Goal: Task Accomplishment & Management: Complete application form

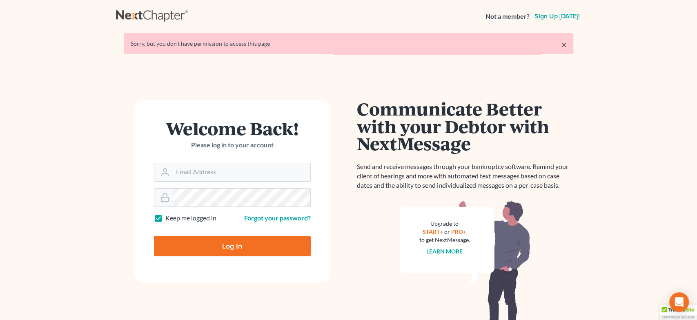
type input "[EMAIL_ADDRESS][DOMAIN_NAME]"
click at [237, 249] on input "Log In" at bounding box center [232, 246] width 157 height 20
type input "Thinking..."
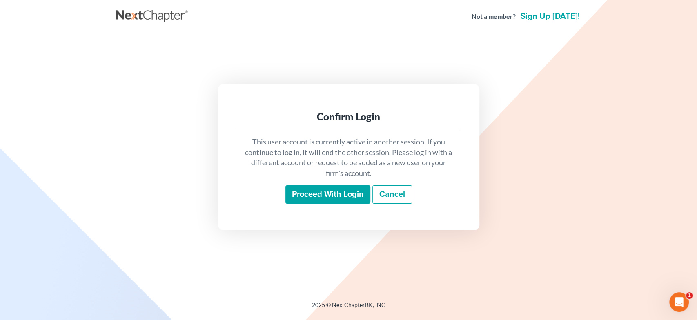
click at [337, 189] on input "Proceed with login" at bounding box center [327, 194] width 85 height 19
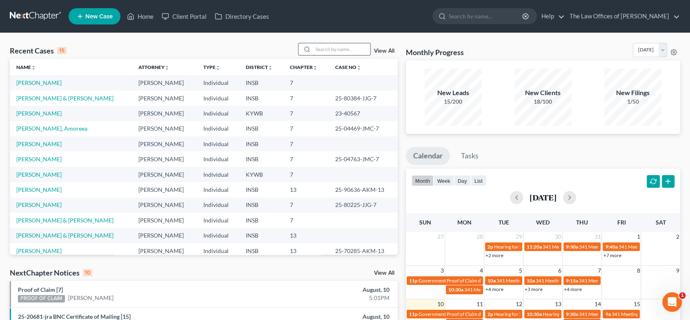
click at [340, 49] on input "search" at bounding box center [341, 49] width 57 height 12
type input "[PERSON_NAME]"
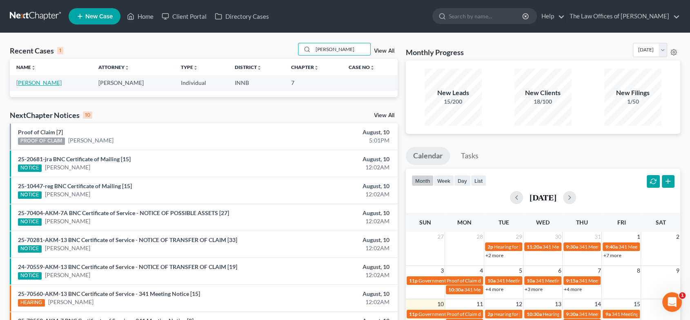
drag, startPoint x: 35, startPoint y: 82, endPoint x: 72, endPoint y: 82, distance: 37.5
click at [35, 82] on link "[PERSON_NAME]" at bounding box center [38, 82] width 45 height 7
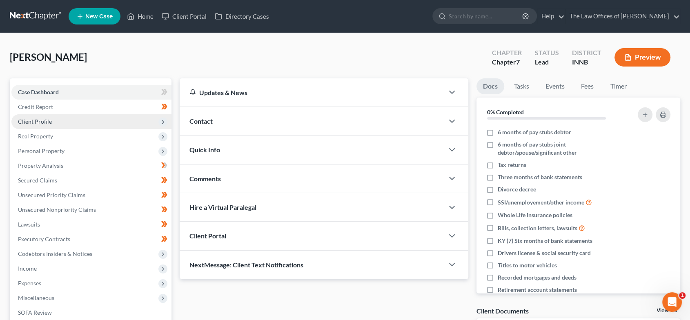
click at [87, 121] on span "Client Profile" at bounding box center [91, 121] width 160 height 15
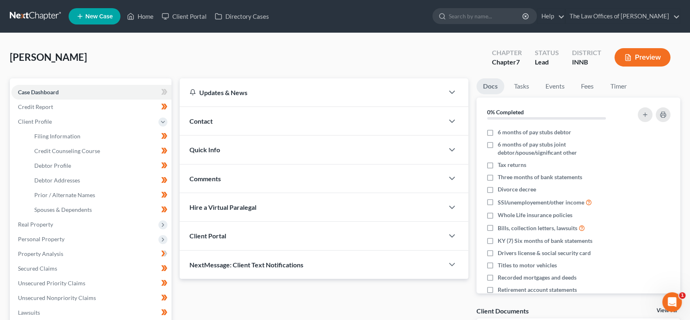
click at [233, 180] on div "Comments" at bounding box center [312, 178] width 264 height 28
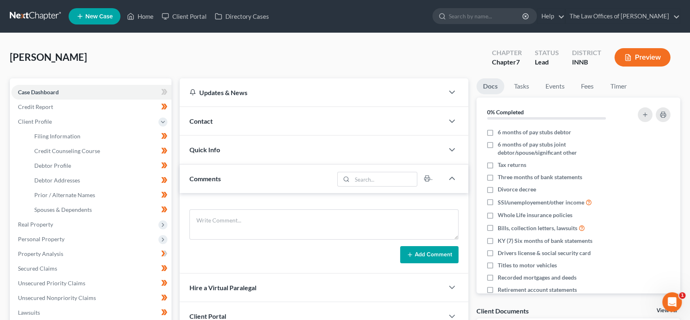
click at [242, 149] on div "Quick Info" at bounding box center [312, 149] width 264 height 28
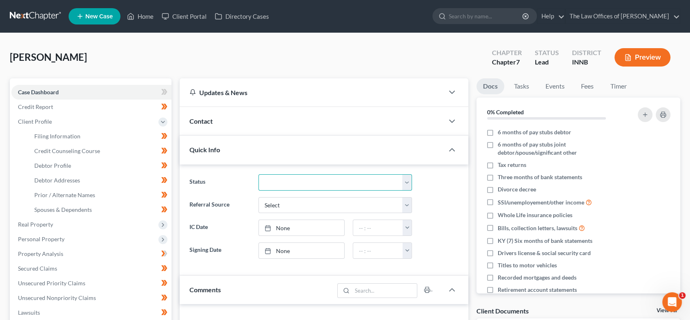
click at [292, 183] on select "Confirmed Discharged Dismissed Filed In Progress Means Test Objection to Confir…" at bounding box center [334, 182] width 153 height 16
select select "10"
click at [258, 174] on select "Confirmed Discharged Dismissed Filed In Progress Means Test Objection to Confir…" at bounding box center [334, 182] width 153 height 16
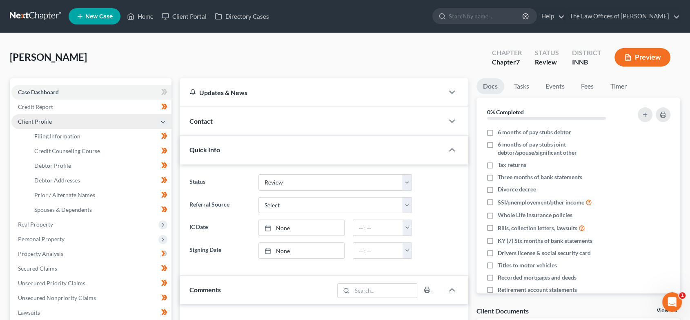
click at [55, 118] on span "Client Profile" at bounding box center [91, 121] width 160 height 15
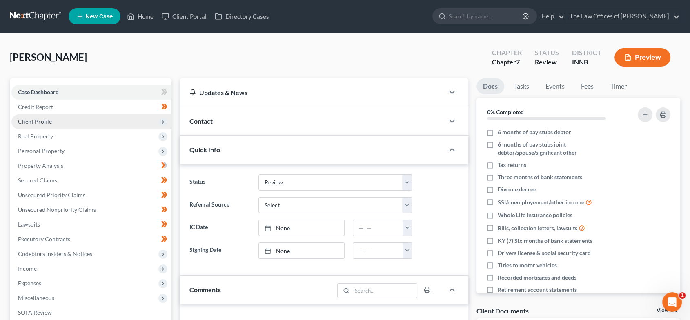
click at [65, 120] on span "Client Profile" at bounding box center [91, 121] width 160 height 15
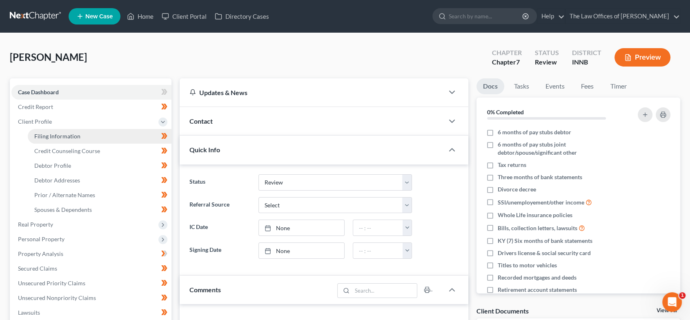
click at [63, 133] on span "Filing Information" at bounding box center [57, 136] width 46 height 7
select select "1"
select select "0"
select select "15"
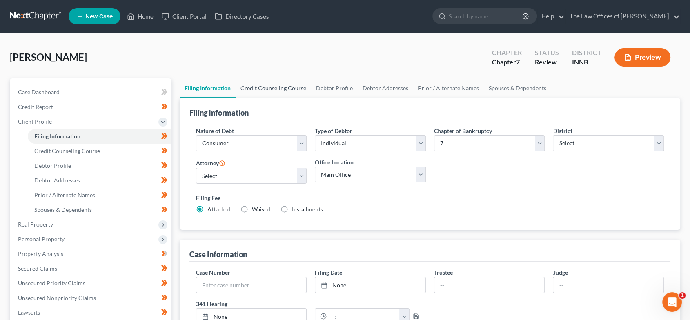
click at [271, 87] on link "Credit Counseling Course" at bounding box center [272, 88] width 75 height 20
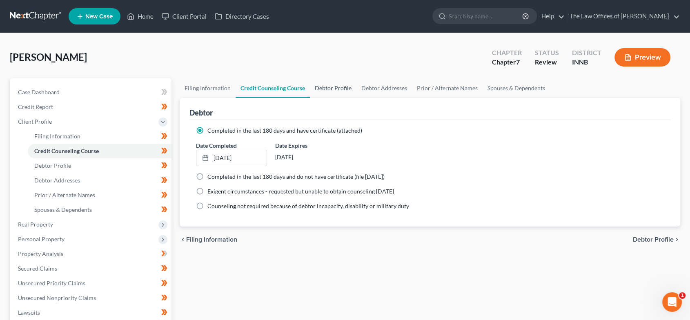
click at [328, 89] on link "Debtor Profile" at bounding box center [333, 88] width 47 height 20
select select "0"
select select "4"
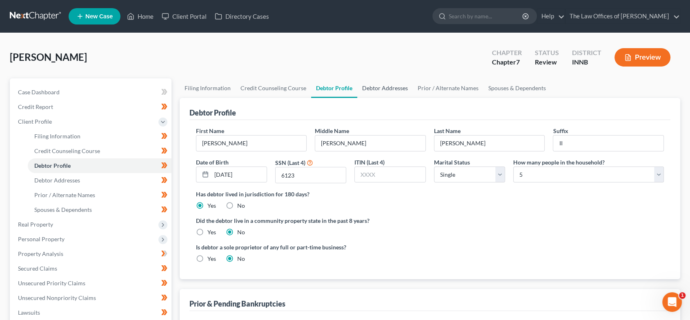
click at [384, 89] on link "Debtor Addresses" at bounding box center [385, 88] width 56 height 20
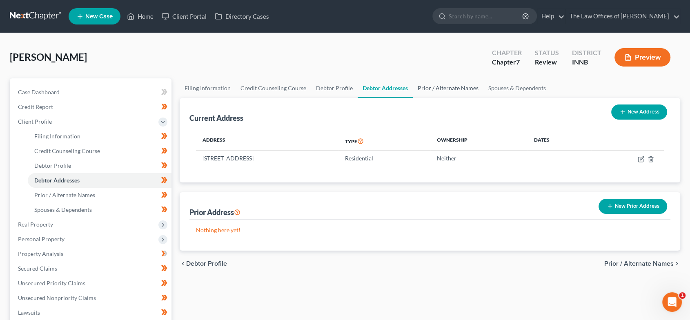
click at [447, 87] on link "Prior / Alternate Names" at bounding box center [448, 88] width 71 height 20
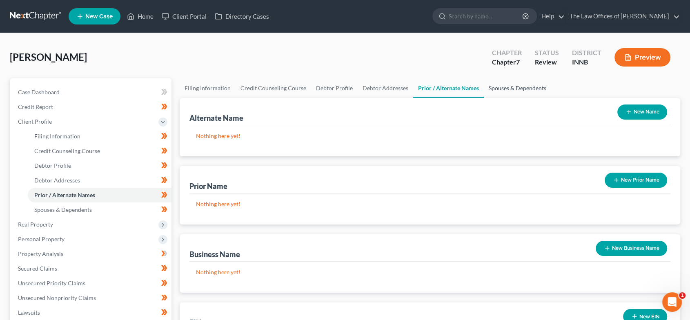
click at [508, 87] on link "Spouses & Dependents" at bounding box center [517, 88] width 67 height 20
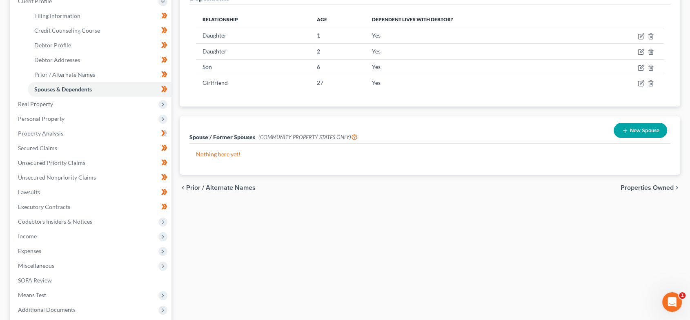
scroll to position [121, 0]
click at [656, 186] on span "Properties Owned" at bounding box center [646, 187] width 53 height 7
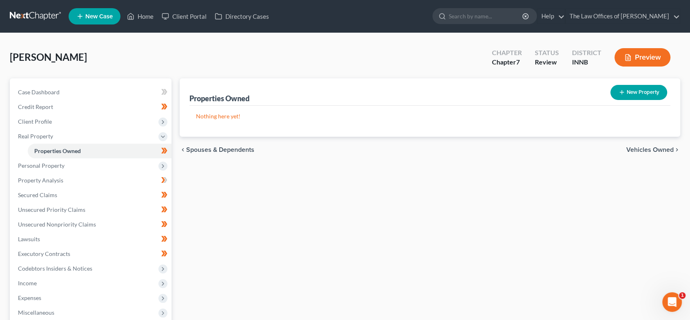
click at [669, 153] on span "Vehicles Owned" at bounding box center [649, 150] width 47 height 7
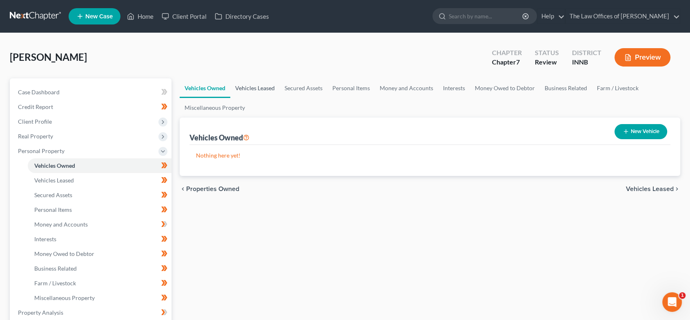
click at [258, 84] on link "Vehicles Leased" at bounding box center [254, 88] width 49 height 20
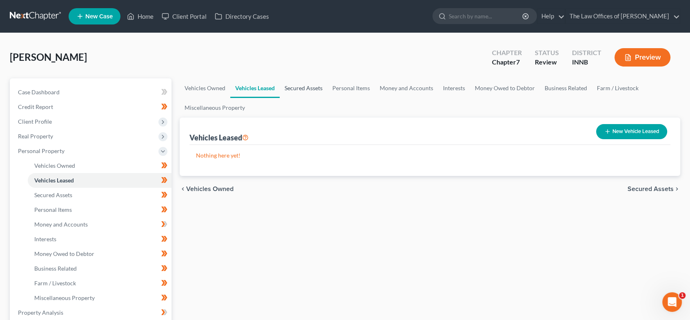
click at [300, 88] on link "Secured Assets" at bounding box center [304, 88] width 48 height 20
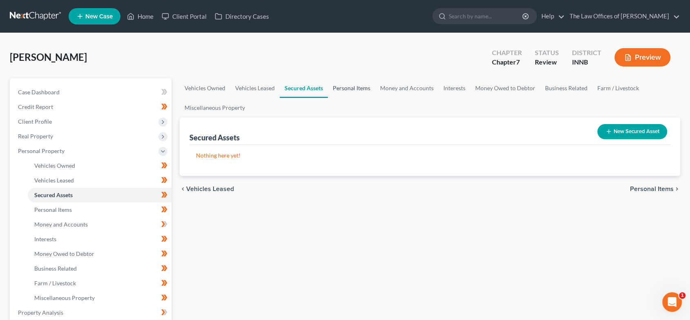
click at [337, 89] on link "Personal Items" at bounding box center [351, 88] width 47 height 20
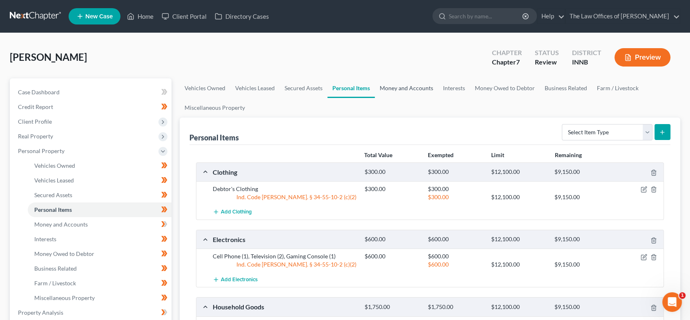
drag, startPoint x: 417, startPoint y: 88, endPoint x: 429, endPoint y: 90, distance: 12.8
click at [418, 88] on link "Money and Accounts" at bounding box center [406, 88] width 63 height 20
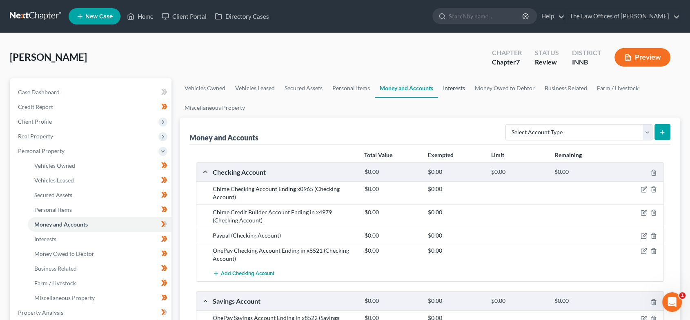
click at [456, 87] on link "Interests" at bounding box center [454, 88] width 32 height 20
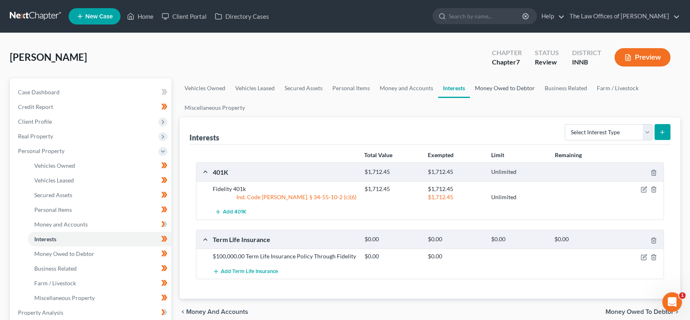
click at [505, 91] on link "Money Owed to Debtor" at bounding box center [505, 88] width 70 height 20
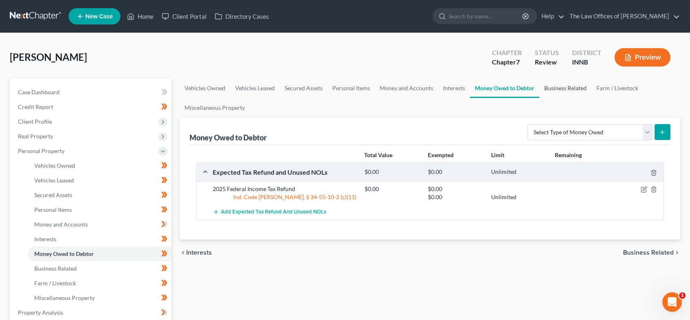
click at [564, 91] on link "Business Related" at bounding box center [565, 88] width 52 height 20
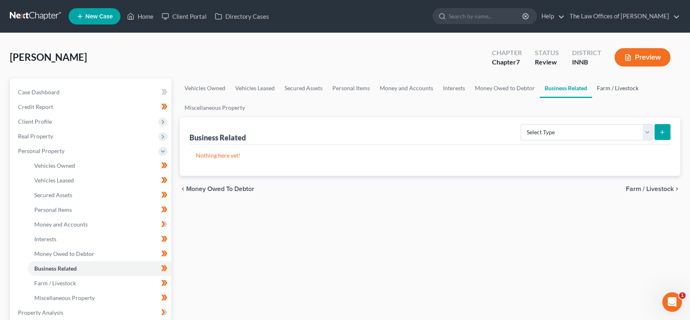
click at [603, 87] on link "Farm / Livestock" at bounding box center [617, 88] width 51 height 20
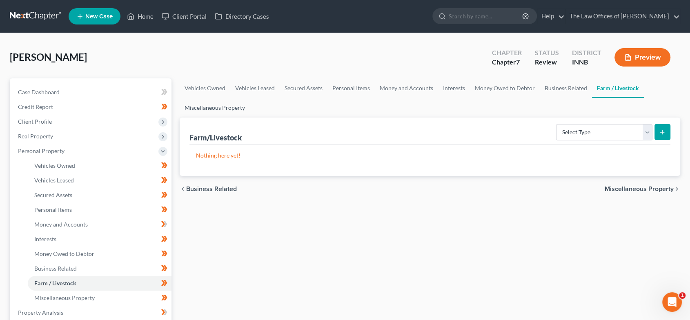
click at [226, 106] on link "Miscellaneous Property" at bounding box center [215, 108] width 70 height 20
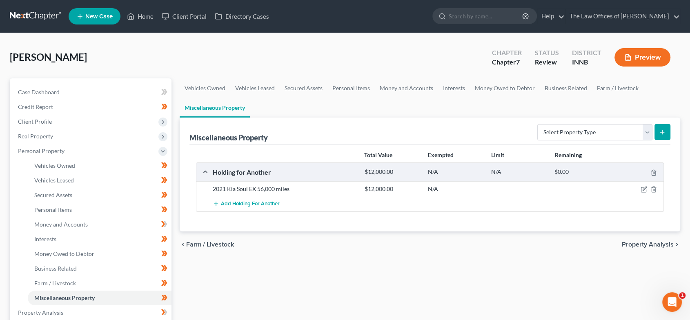
click at [639, 244] on span "Property Analysis" at bounding box center [648, 244] width 52 height 7
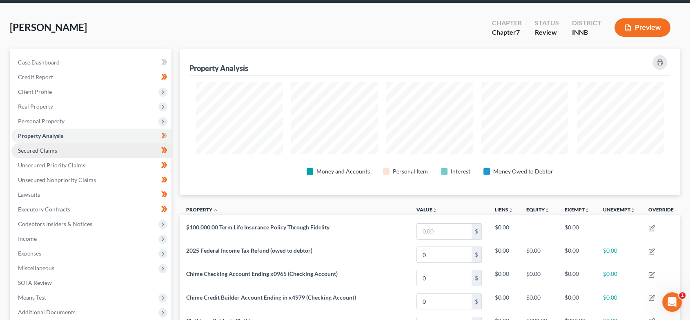
click at [77, 153] on link "Secured Claims" at bounding box center [91, 150] width 160 height 15
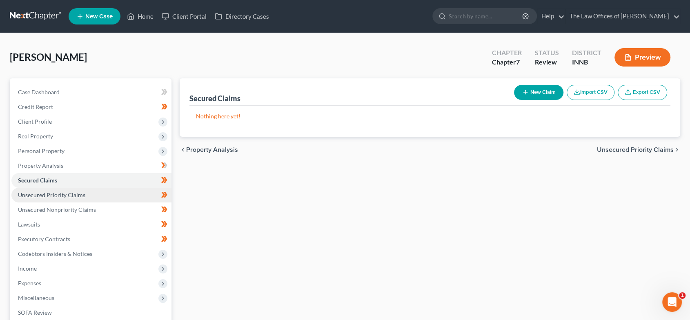
click at [68, 193] on span "Unsecured Priority Claims" at bounding box center [51, 194] width 67 height 7
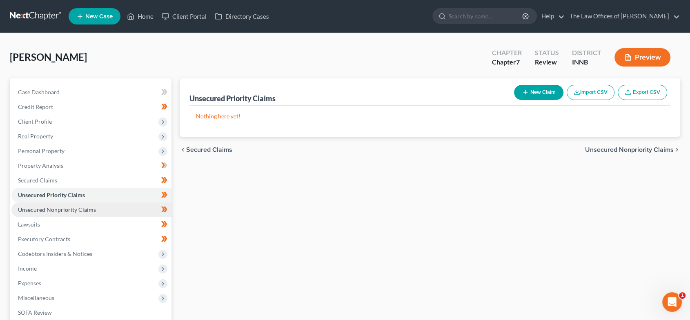
click at [71, 214] on link "Unsecured Nonpriority Claims" at bounding box center [91, 209] width 160 height 15
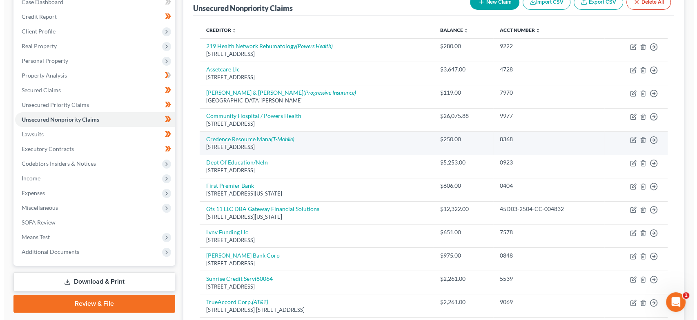
scroll to position [91, 0]
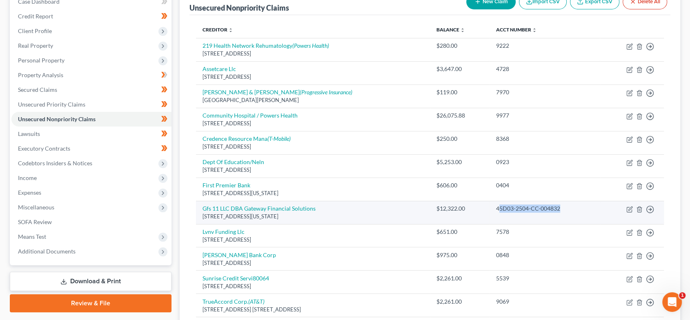
drag, startPoint x: 552, startPoint y: 208, endPoint x: 486, endPoint y: 211, distance: 65.8
click at [496, 211] on div "45D03-2504-CC-004832" at bounding box center [545, 208] width 98 height 8
click at [494, 212] on td "45D03-2504-CC-004832" at bounding box center [544, 212] width 111 height 23
click at [495, 212] on td "45D03-2504-CC-004832" at bounding box center [544, 212] width 111 height 23
click at [503, 209] on div "45D03-2504-CC-004832" at bounding box center [545, 208] width 98 height 8
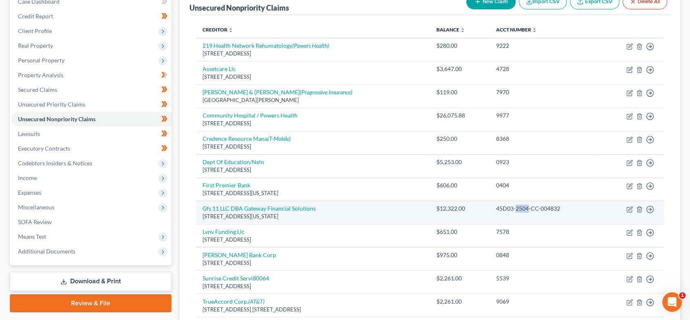
click at [503, 209] on div "45D03-2504-CC-004832" at bounding box center [545, 208] width 98 height 8
drag, startPoint x: 552, startPoint y: 208, endPoint x: 483, endPoint y: 208, distance: 69.0
click at [496, 208] on div "45D03-2504-CC-004832" at bounding box center [545, 208] width 98 height 8
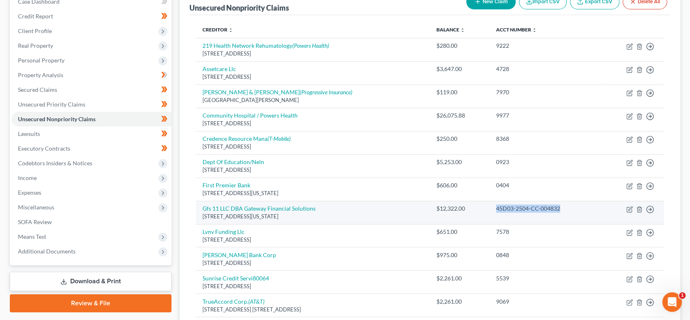
copy div "45D03-2504-CC-004832"
click at [628, 209] on icon "button" at bounding box center [629, 209] width 7 height 7
select select "23"
select select "1"
select select "0"
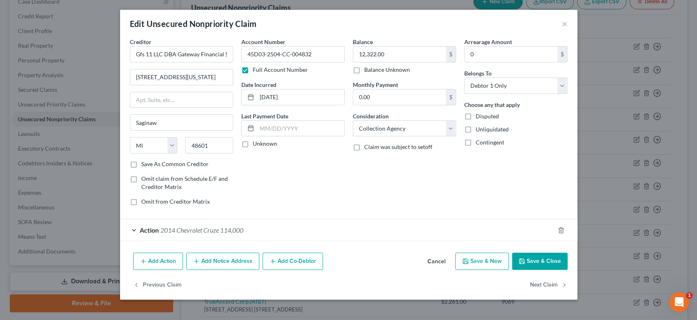
click at [224, 265] on button "Add Notice Address" at bounding box center [222, 261] width 73 height 17
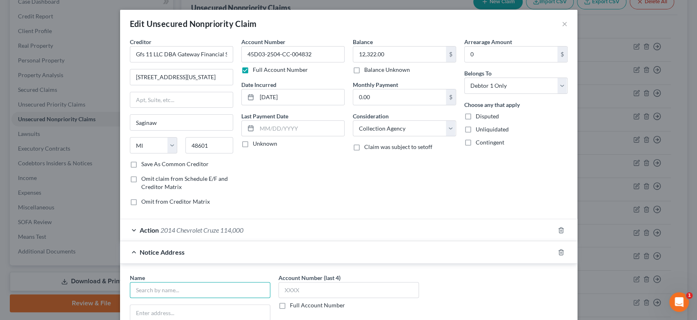
click at [174, 293] on input "text" at bounding box center [200, 290] width 140 height 16
type input "Scott Allen Schisler"
type input "PO Box 3257"
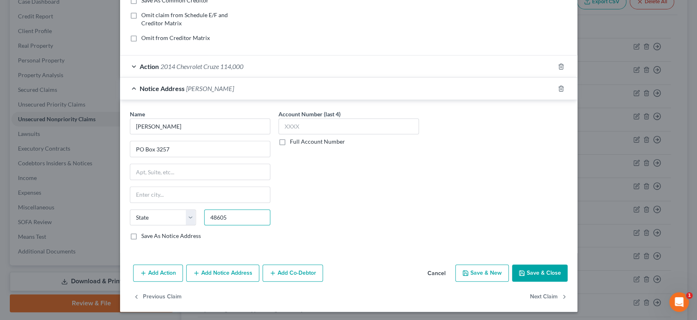
type input "48605"
click at [432, 184] on div "Name * Scott Allen Schisler PO Box 3257 State AL AK AR AZ CA CO CT DE DC FL GA …" at bounding box center [349, 178] width 446 height 137
type input "Saginaw"
select select "23"
click at [290, 140] on label "Full Account Number" at bounding box center [317, 142] width 55 height 8
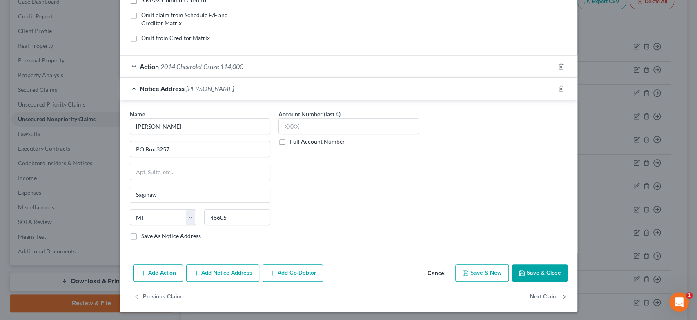
click at [293, 140] on input "Full Account Number" at bounding box center [295, 140] width 5 height 5
click at [300, 120] on input "text" at bounding box center [348, 126] width 140 height 16
paste input "45D03-2504-CC-004832"
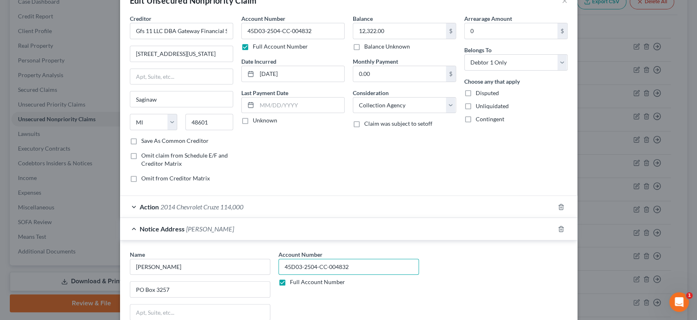
scroll to position [13, 0]
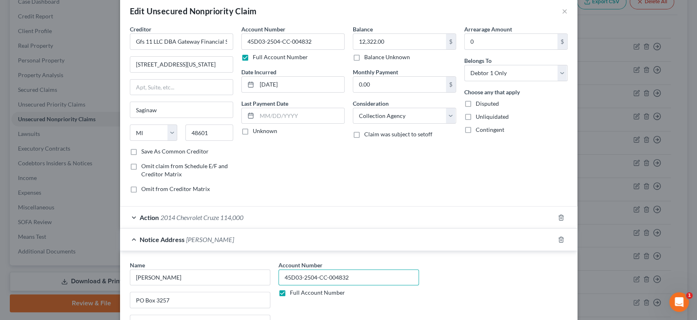
type input "45D03-2504-CC-004832"
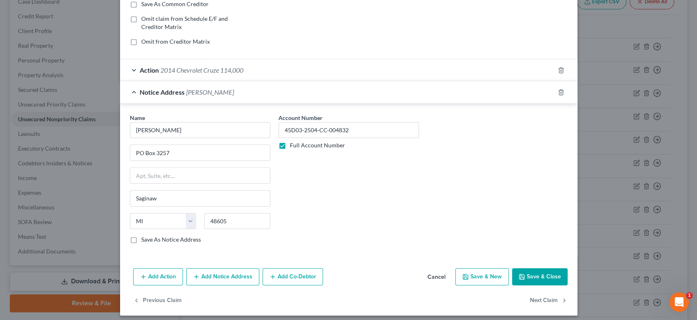
scroll to position [164, 0]
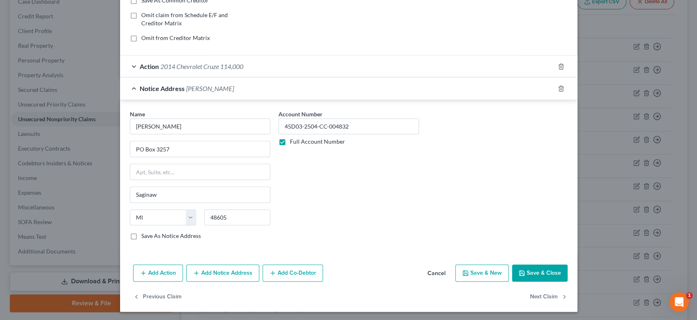
click at [535, 270] on button "Save & Close" at bounding box center [540, 272] width 56 height 17
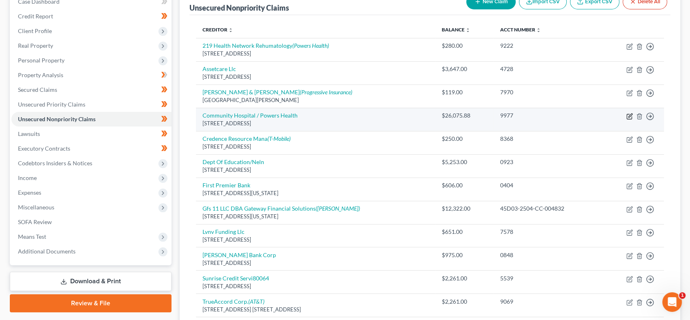
click at [629, 115] on icon "button" at bounding box center [629, 116] width 7 height 7
select select "15"
select select "9"
select select "0"
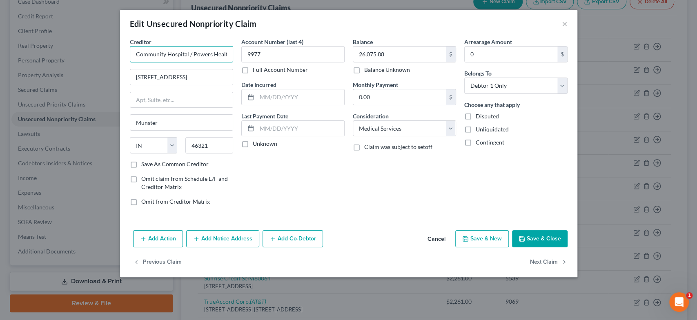
scroll to position [0, 2]
drag, startPoint x: 187, startPoint y: 54, endPoint x: 233, endPoint y: 54, distance: 45.7
click at [233, 54] on div "Creditor * Community Hospital / Powers Health 901 Macarthur Blvd Munster State …" at bounding box center [181, 125] width 111 height 175
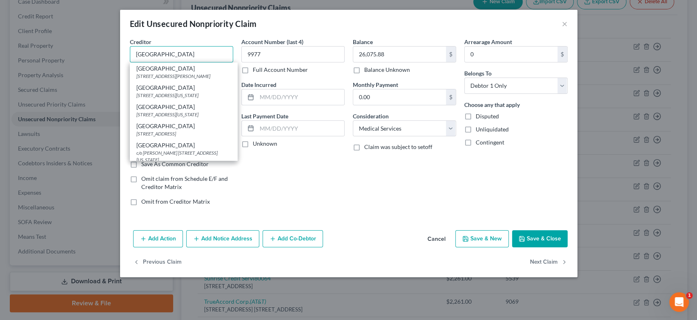
type input "Community Hospital"
click at [239, 234] on button "Add Notice Address" at bounding box center [222, 238] width 73 height 17
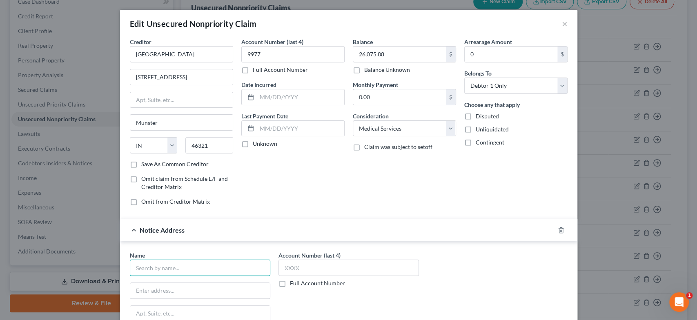
click at [172, 271] on input "text" at bounding box center [200, 268] width 140 height 16
type input "Powers Health"
type input "905 Ridge Road"
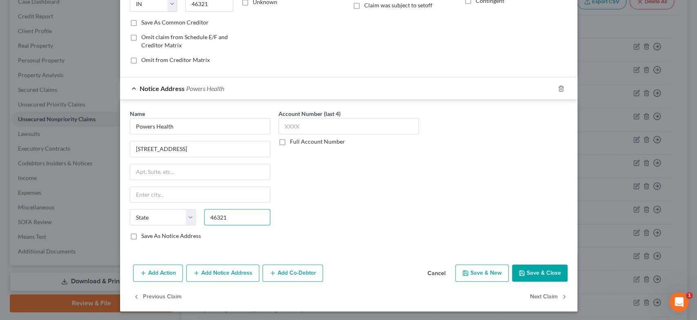
type input "46321"
click at [366, 199] on div "Account Number (last 4) Full Account Number" at bounding box center [348, 177] width 149 height 137
type input "Munster"
select select "15"
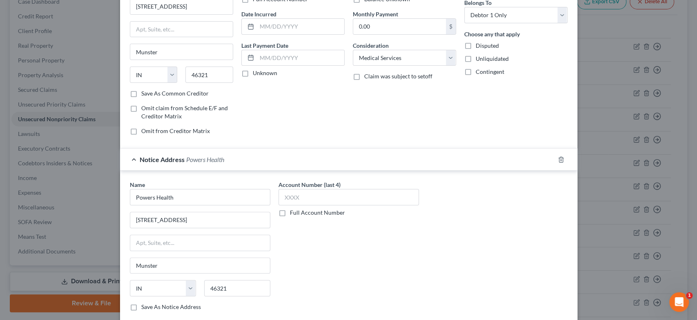
scroll to position [51, 0]
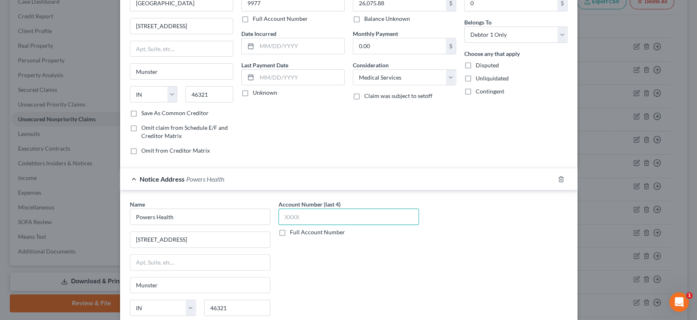
click at [322, 220] on input "text" at bounding box center [348, 217] width 140 height 16
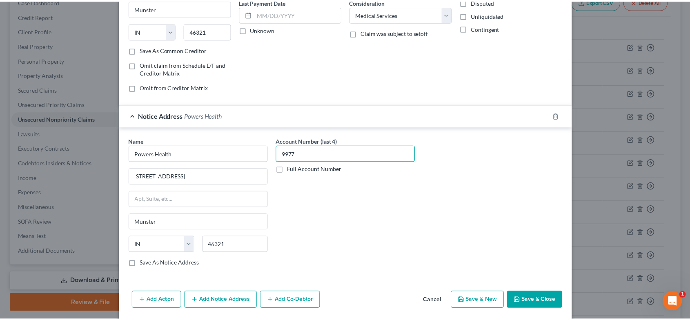
scroll to position [142, 0]
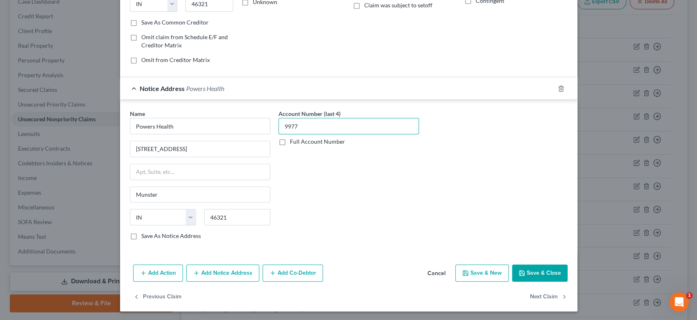
type input "9977"
click at [522, 267] on button "Save & Close" at bounding box center [540, 272] width 56 height 17
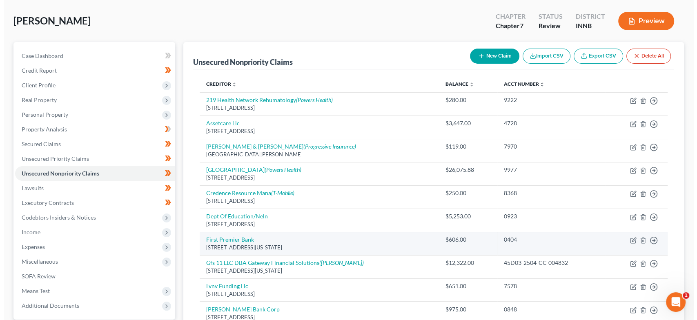
scroll to position [0, 0]
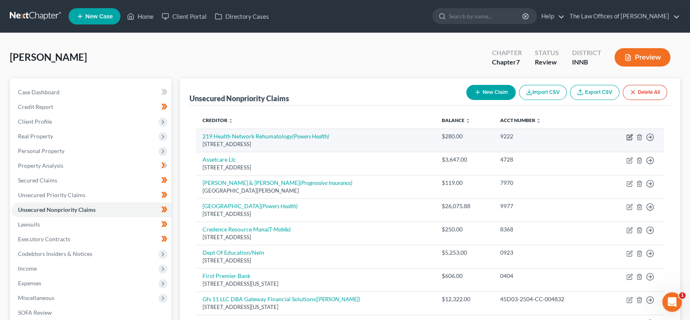
click at [627, 136] on icon "button" at bounding box center [629, 137] width 7 height 7
select select "15"
select select "9"
select select "0"
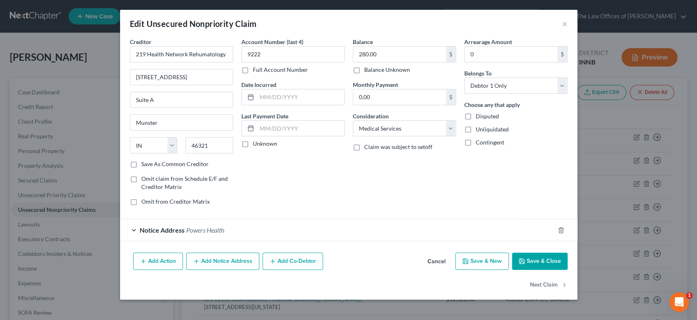
click at [211, 229] on span "Powers Health" at bounding box center [205, 230] width 38 height 8
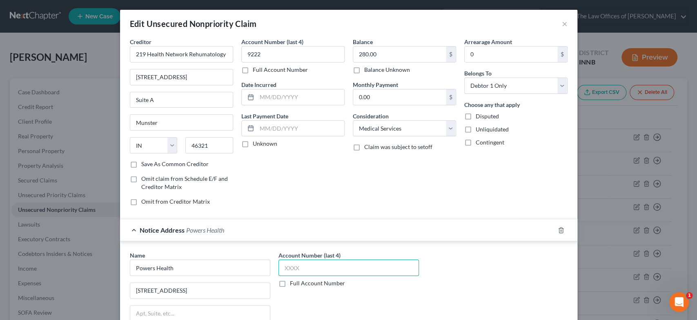
click at [298, 271] on input "text" at bounding box center [348, 268] width 140 height 16
type input "9222"
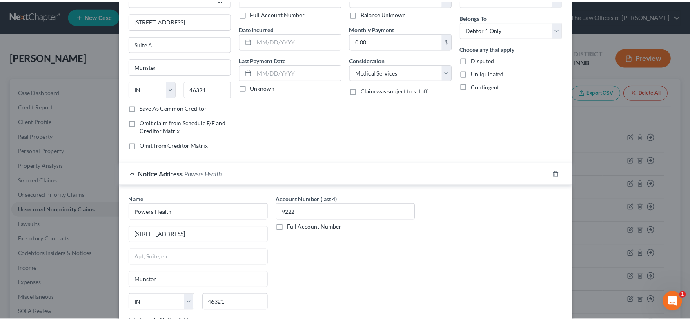
scroll to position [142, 0]
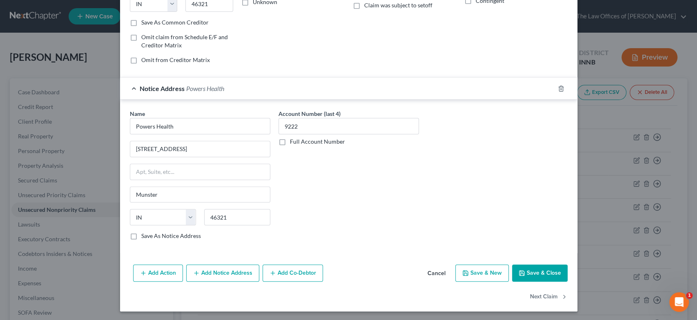
drag, startPoint x: 537, startPoint y: 273, endPoint x: 538, endPoint y: 266, distance: 7.4
click at [537, 273] on button "Save & Close" at bounding box center [540, 272] width 56 height 17
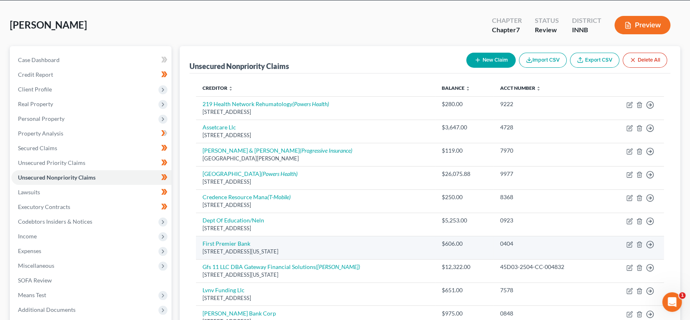
scroll to position [0, 0]
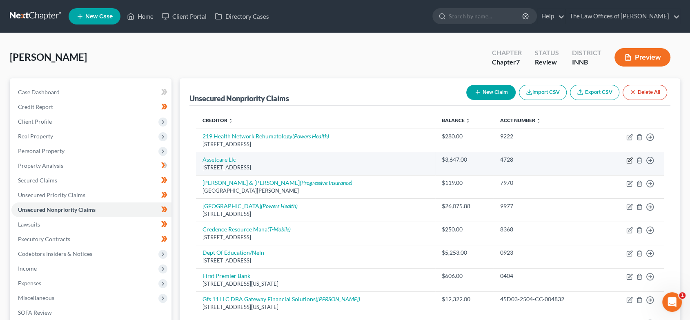
click at [630, 160] on icon "button" at bounding box center [630, 160] width 4 height 4
select select "45"
select select "1"
select select "0"
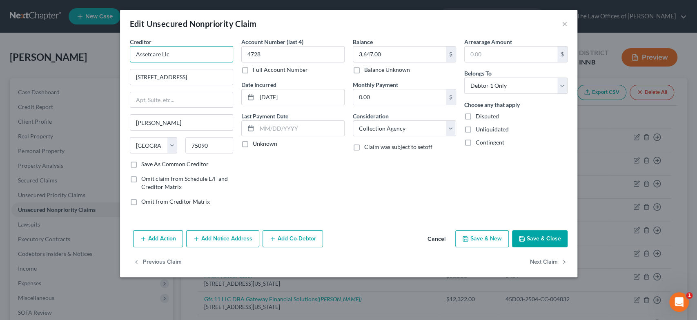
drag, startPoint x: 185, startPoint y: 51, endPoint x: 130, endPoint y: 54, distance: 55.2
click at [131, 53] on input "Assetcare Llc" at bounding box center [181, 54] width 103 height 16
type input "AssetCare LLC"
click at [311, 159] on div "Account Number (last 4) 4728 Full Account Number Date Incurred 04-17-2025 Last …" at bounding box center [292, 125] width 111 height 175
drag, startPoint x: 210, startPoint y: 78, endPoint x: 184, endPoint y: 78, distance: 25.7
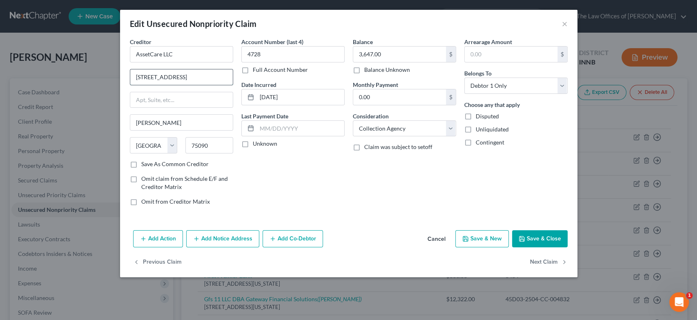
click at [184, 78] on input "3400 Texoma Pkwy Ste 300" at bounding box center [181, 77] width 102 height 16
type input "3400 Texoma Pkwy"
click at [175, 102] on input "text" at bounding box center [181, 100] width 102 height 16
paste input "Ste 300"
type input "Ste 300"
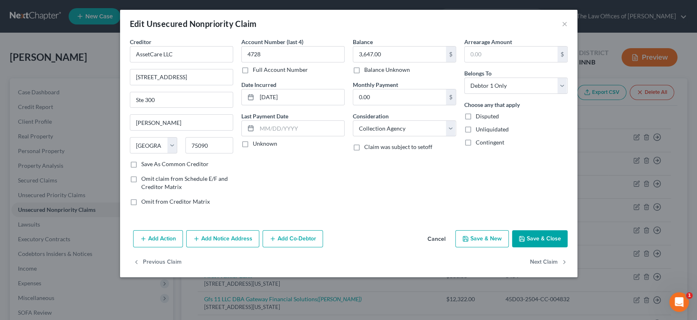
click at [526, 238] on button "Save & Close" at bounding box center [540, 238] width 56 height 17
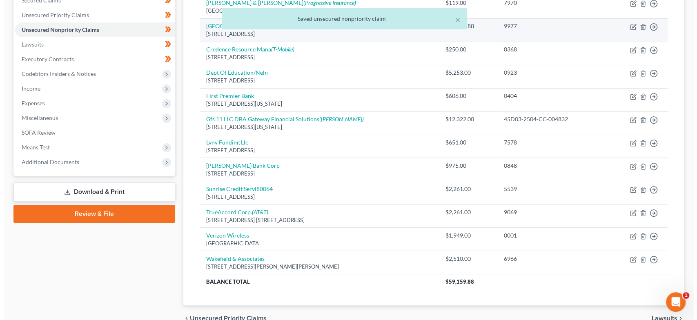
scroll to position [181, 0]
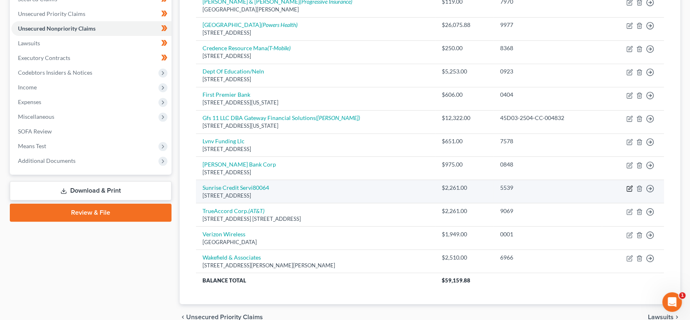
click at [631, 189] on icon "button" at bounding box center [629, 188] width 7 height 7
select select "35"
select select "1"
select select "0"
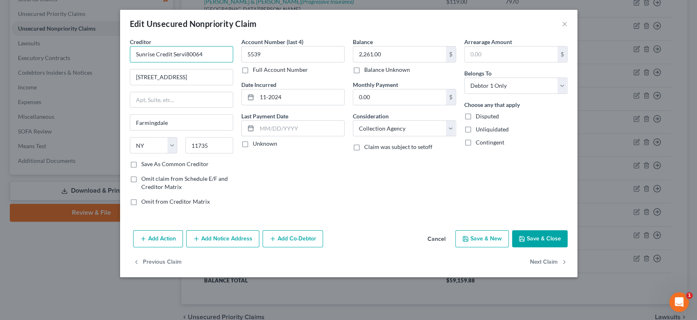
drag, startPoint x: 209, startPoint y: 55, endPoint x: 115, endPoint y: 55, distance: 93.9
click at [115, 55] on div "Edit Unsecured Nonpriority Claim × Creditor * Sunrise Credit Servi80064 260 Air…" at bounding box center [348, 160] width 697 height 320
type input "Sunrise Credit Services, Inc"
click at [321, 175] on div "Account Number (last 4) 5539 Full Account Number Date Incurred 11-2024 Last Pay…" at bounding box center [292, 125] width 111 height 175
click at [222, 244] on button "Add Notice Address" at bounding box center [222, 238] width 73 height 17
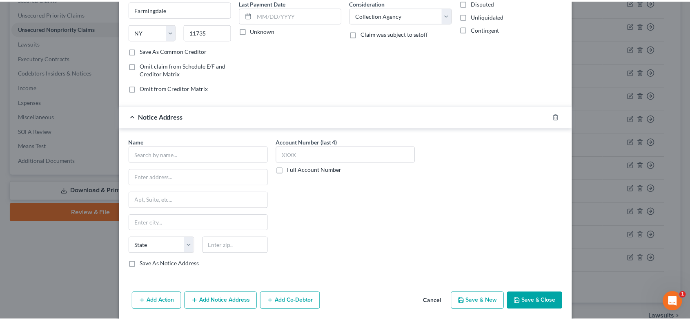
scroll to position [121, 0]
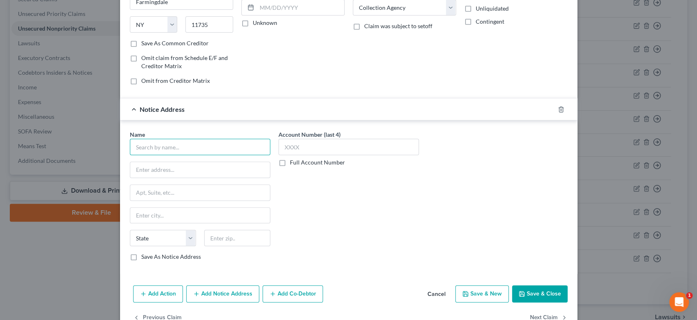
click at [155, 147] on input "text" at bounding box center [200, 147] width 140 height 16
type input "AT&T Mobility"
click at [156, 164] on div "AT&T Mobility" at bounding box center [178, 161] width 85 height 8
type input "PO Box 6463"
type input "Carol Stream"
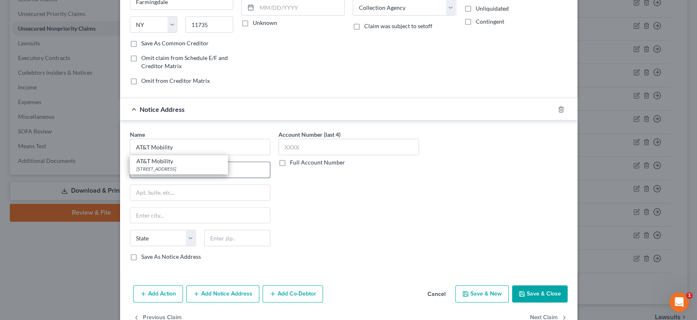
select select "14"
type input "60197"
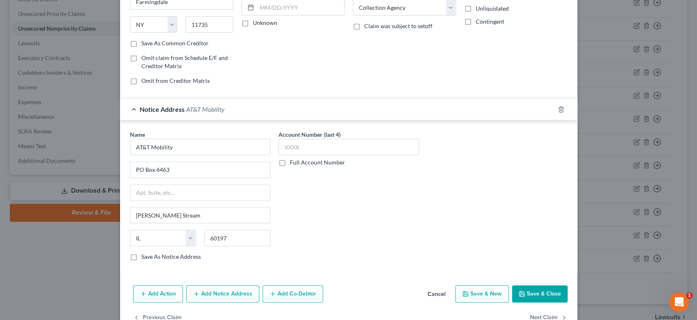
click at [534, 288] on button "Save & Close" at bounding box center [540, 293] width 56 height 17
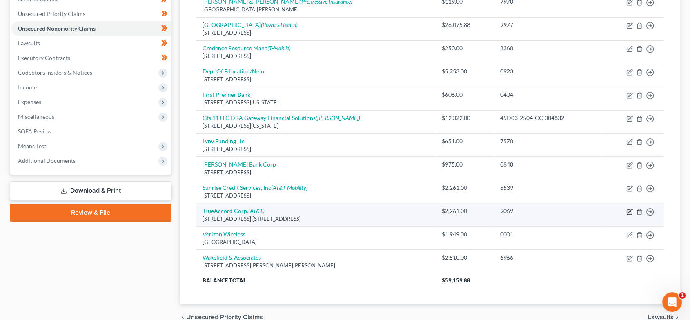
click at [629, 212] on icon "button" at bounding box center [629, 212] width 7 height 7
select select "17"
select select "0"
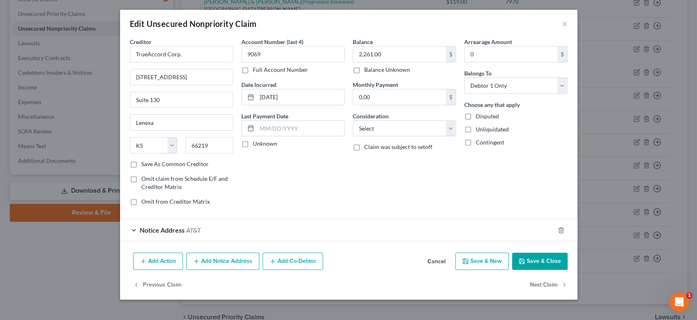
click at [190, 62] on div "Creditor * TrueAccord Corp. 16011 College Blvd. Suite 130 Lenexa State AL AK AR…" at bounding box center [181, 99] width 103 height 122
click at [192, 55] on input "TrueAccord Corp." at bounding box center [181, 54] width 103 height 16
drag, startPoint x: 187, startPoint y: 53, endPoint x: 167, endPoint y: 56, distance: 20.7
click at [167, 56] on input "TrueAccord Corp." at bounding box center [181, 54] width 103 height 16
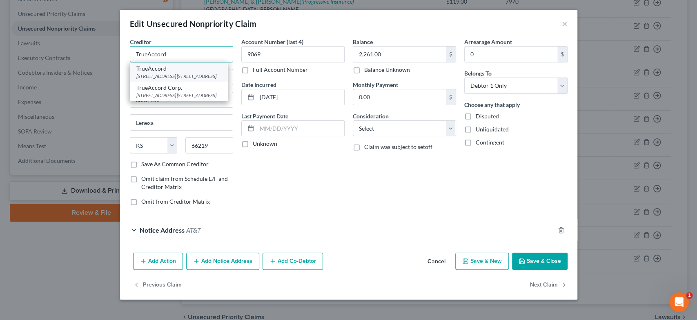
type input "TrueAccord"
click at [162, 67] on div "TrueAccord" at bounding box center [178, 68] width 85 height 8
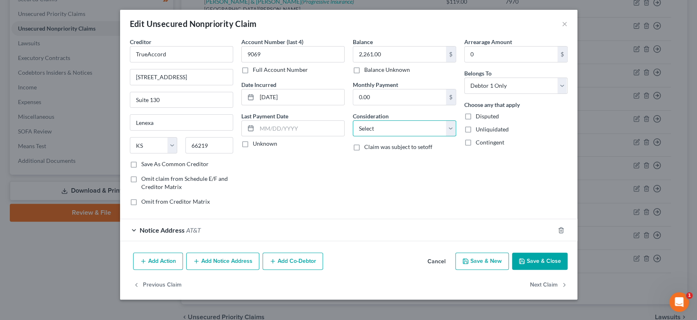
click at [408, 129] on select "Select Cable / Satellite Services Collection Agency Credit Card Debt Debt Couns…" at bounding box center [404, 128] width 103 height 16
select select "1"
click at [353, 120] on select "Select Cable / Satellite Services Collection Agency Credit Card Debt Debt Couns…" at bounding box center [404, 128] width 103 height 16
click at [536, 266] on button "Save & Close" at bounding box center [540, 261] width 56 height 17
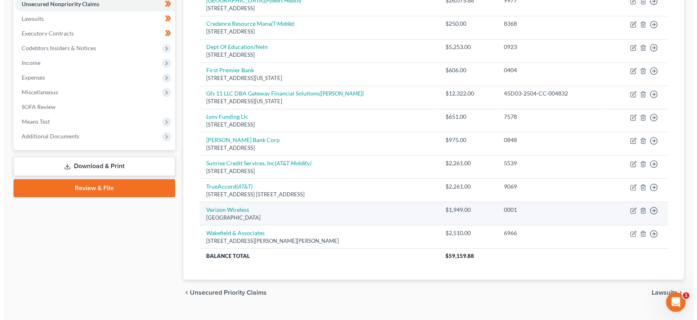
scroll to position [211, 0]
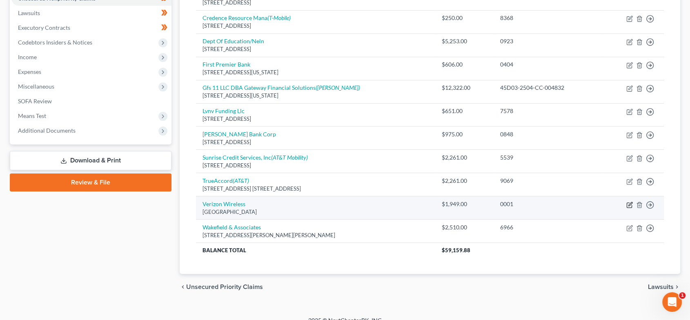
click at [631, 202] on icon "button" at bounding box center [629, 205] width 7 height 7
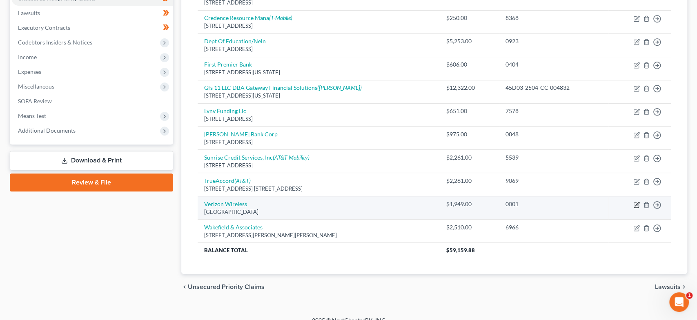
select select "45"
select select "0"
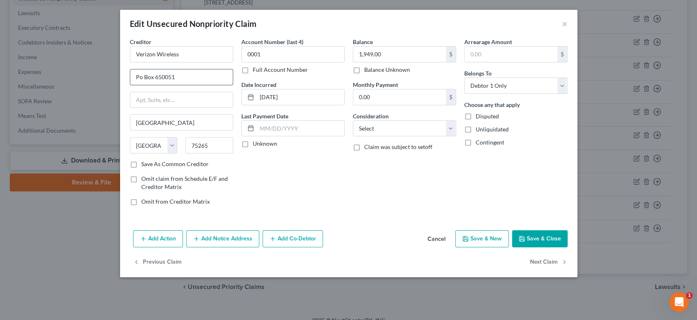
click at [142, 75] on input "Po Box 650051" at bounding box center [181, 77] width 102 height 16
type input "PO Box 650051"
click at [546, 241] on button "Save & Close" at bounding box center [540, 238] width 56 height 17
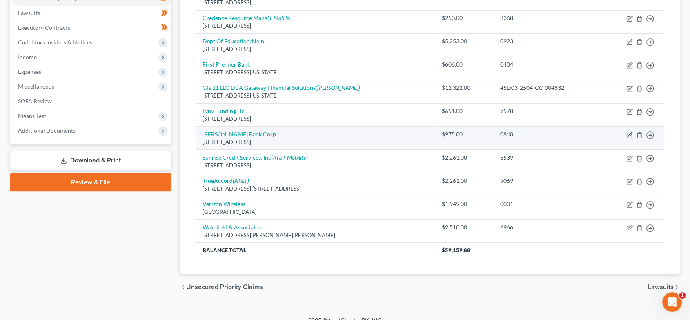
click at [630, 133] on icon "button" at bounding box center [629, 135] width 7 height 7
select select "35"
select select "2"
select select "0"
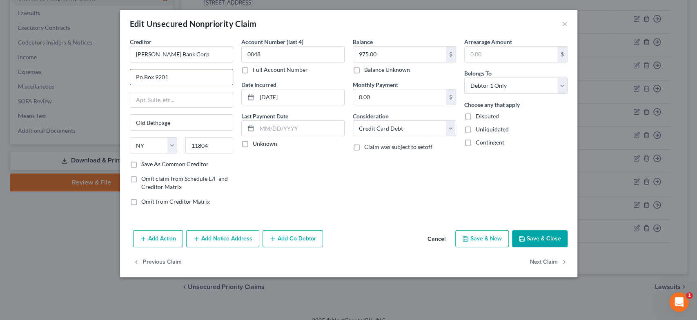
click at [143, 73] on input "Po Box 9201" at bounding box center [181, 77] width 102 height 16
type input "PO Box 9201"
click at [542, 240] on button "Save & Close" at bounding box center [540, 238] width 56 height 17
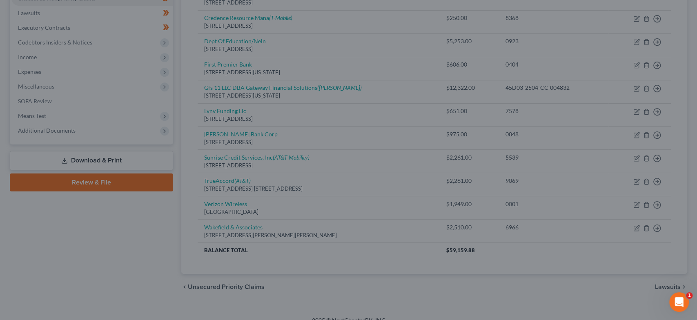
type input "0"
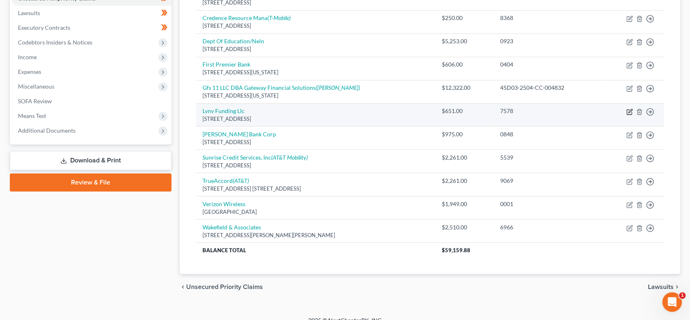
click at [630, 112] on icon "button" at bounding box center [629, 112] width 7 height 7
select select "42"
select select "0"
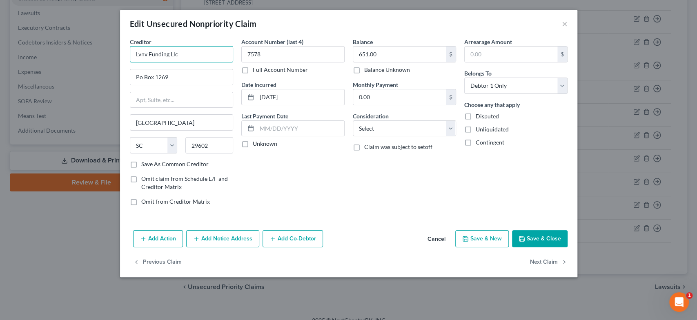
drag, startPoint x: 184, startPoint y: 53, endPoint x: 111, endPoint y: 55, distance: 73.1
click at [115, 55] on div "Edit Unsecured Nonpriority Claim × Creditor * Lvnv Funding Llc Po Box 1269 Gree…" at bounding box center [348, 160] width 697 height 320
type input "LVNV Funding LLC"
click at [144, 73] on input "Po Box 1269" at bounding box center [181, 77] width 102 height 16
type input "PO Box 1269"
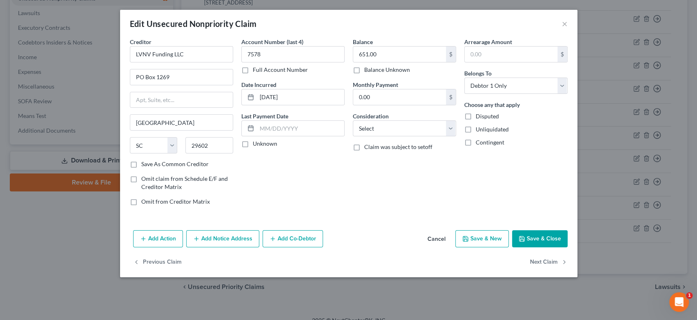
click at [229, 235] on button "Add Notice Address" at bounding box center [222, 238] width 73 height 17
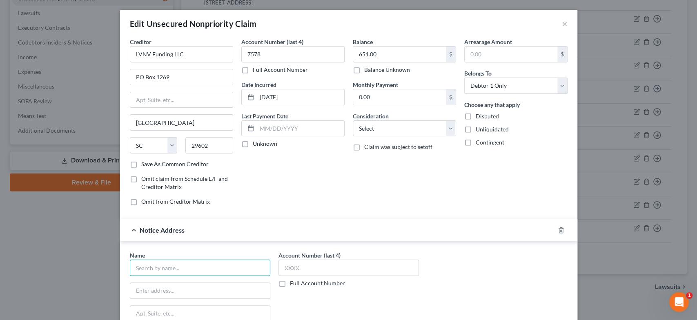
click at [174, 267] on input "text" at bounding box center [200, 268] width 140 height 16
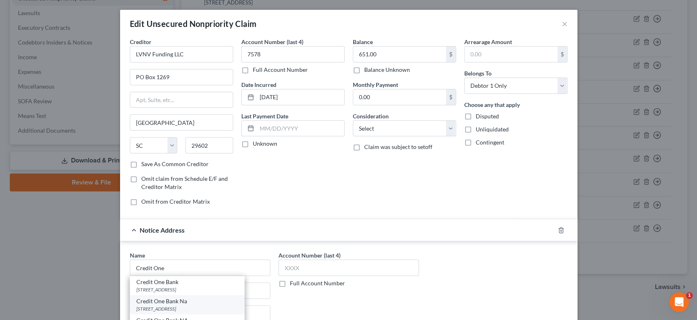
click at [167, 303] on div "Credit One Bank Na" at bounding box center [187, 301] width 102 height 8
type input "Credit One Bank Na"
type input "Po Box 98875"
type input "Las Vegas"
select select "31"
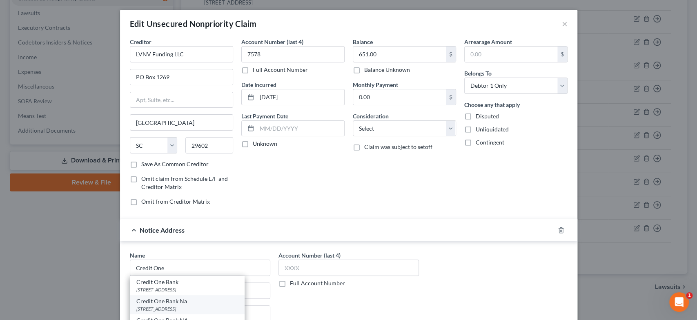
type input "89193"
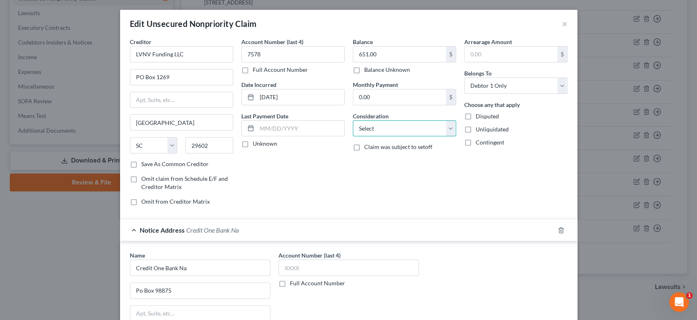
click at [399, 130] on select "Select Cable / Satellite Services Collection Agency Credit Card Debt Debt Couns…" at bounding box center [404, 128] width 103 height 16
select select "1"
click at [353, 120] on select "Select Cable / Satellite Services Collection Agency Credit Card Debt Debt Couns…" at bounding box center [404, 128] width 103 height 16
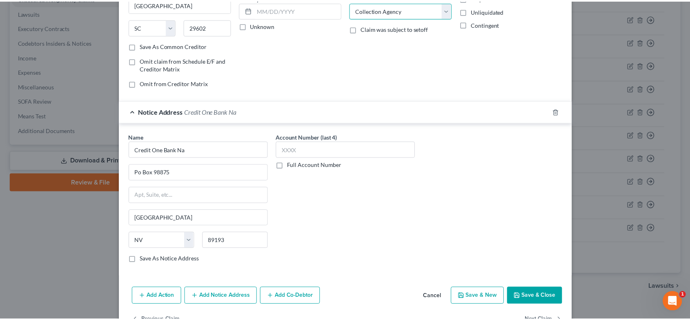
scroll to position [142, 0]
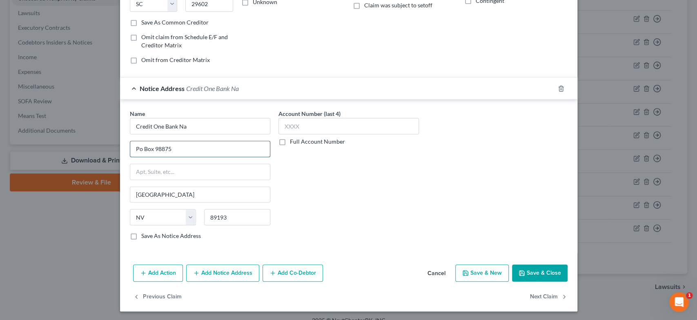
click at [140, 149] on input "Po Box 98875" at bounding box center [200, 149] width 140 height 16
type input "PO Box 98875"
click at [544, 273] on button "Save & Close" at bounding box center [540, 272] width 56 height 17
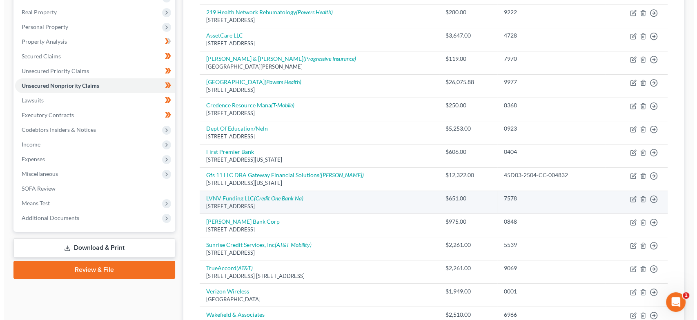
scroll to position [121, 0]
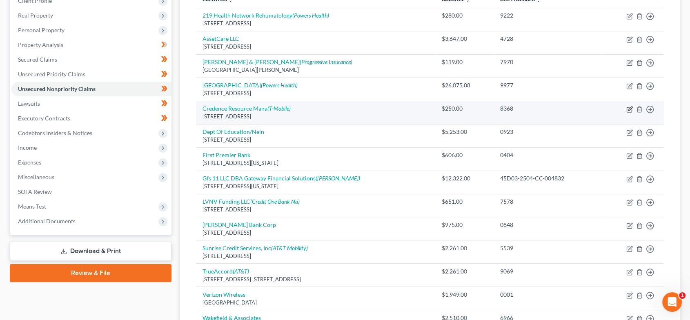
click at [628, 109] on icon "button" at bounding box center [630, 109] width 4 height 4
select select "45"
select select "1"
select select "0"
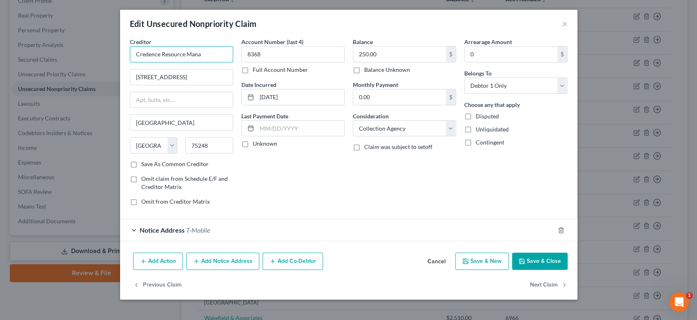
click at [204, 55] on input "Credence Resource Mana" at bounding box center [181, 54] width 103 height 16
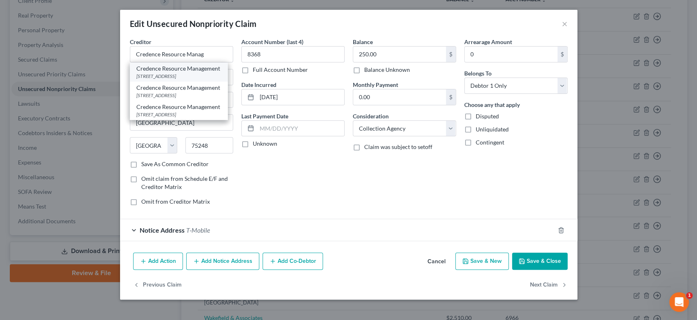
click at [204, 69] on div "Credence Resource Management" at bounding box center [178, 68] width 85 height 8
type input "Credence Resource Management"
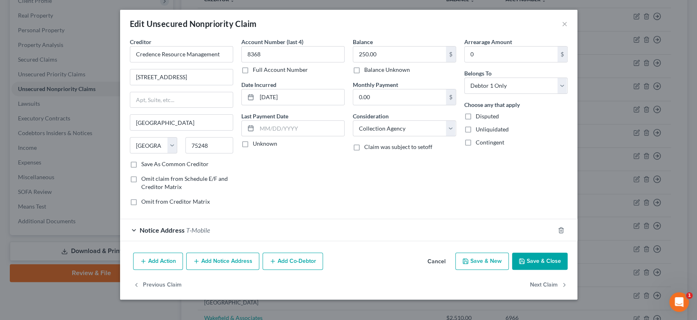
click at [189, 228] on span "T-Mobile" at bounding box center [198, 230] width 24 height 8
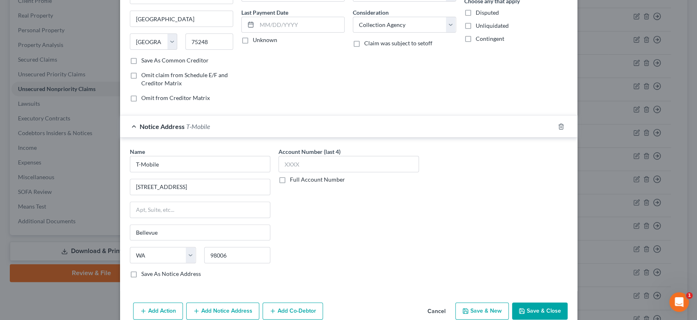
scroll to position [142, 0]
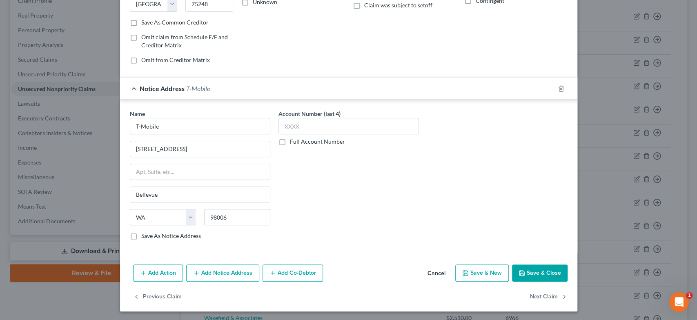
click at [545, 267] on button "Save & Close" at bounding box center [540, 272] width 56 height 17
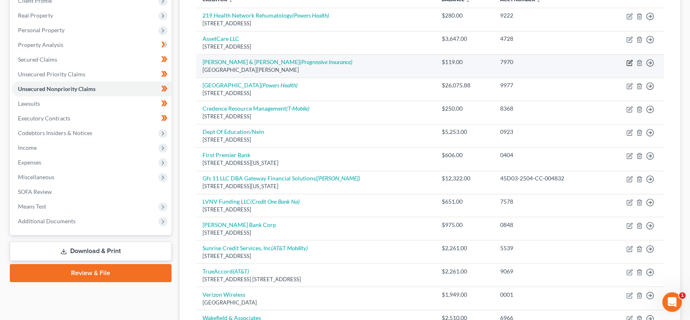
click at [627, 60] on icon "button" at bounding box center [629, 63] width 7 height 7
select select "4"
select select "1"
select select "0"
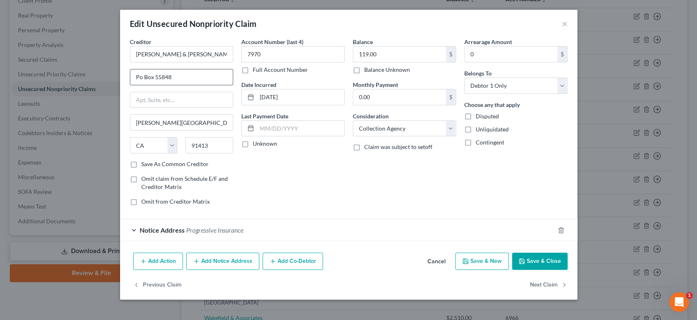
click at [140, 74] on input "Po Box 55848" at bounding box center [181, 77] width 102 height 16
type input "PO Box 55848"
click at [233, 231] on span "Progressive Insurance" at bounding box center [214, 230] width 57 height 8
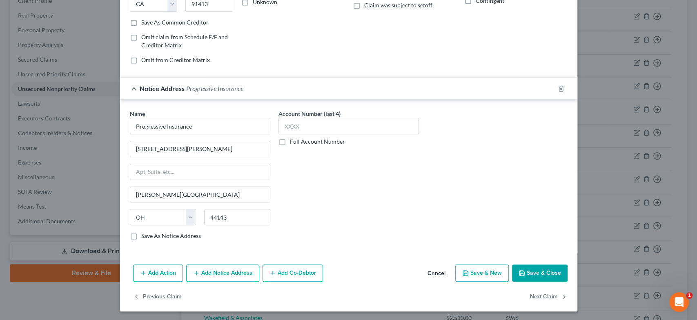
click at [524, 265] on button "Save & Close" at bounding box center [540, 272] width 56 height 17
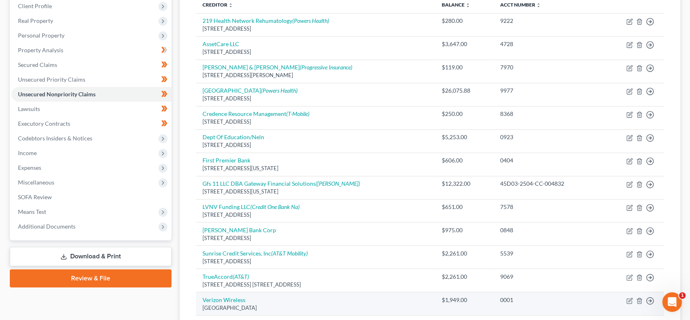
scroll to position [222, 0]
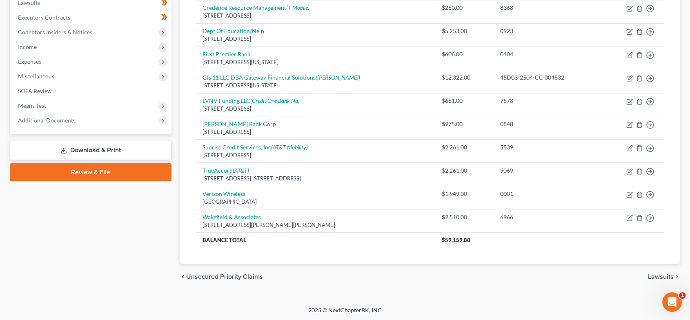
click at [661, 276] on span "Lawsuits" at bounding box center [661, 276] width 26 height 7
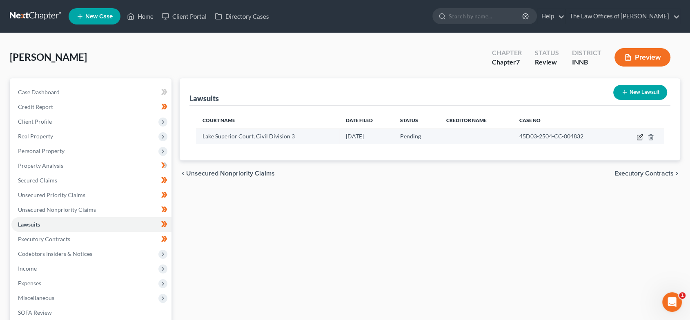
click at [639, 134] on icon "button" at bounding box center [639, 137] width 7 height 7
select select "15"
select select "0"
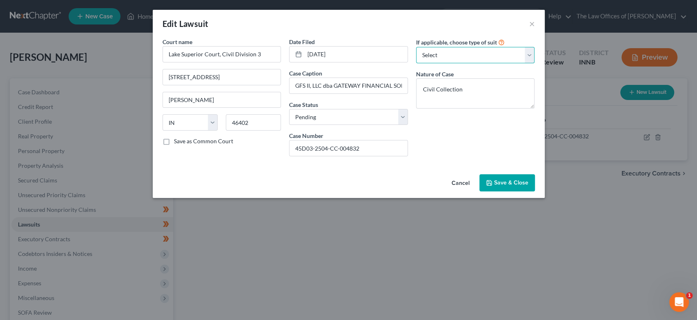
click at [477, 53] on select "Select Repossession Garnishment Foreclosure Attached, Seized, Or Levied Other" at bounding box center [475, 55] width 119 height 16
select select "1"
click at [416, 47] on select "Select Repossession Garnishment Foreclosure Attached, Seized, Or Levied Other" at bounding box center [475, 55] width 119 height 16
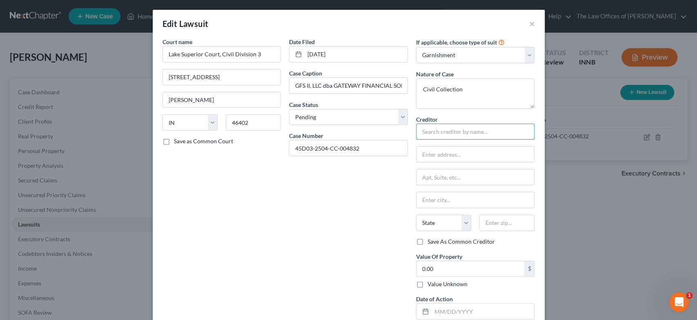
click at [471, 129] on input "text" at bounding box center [475, 132] width 119 height 16
type input "GFS II, LLC dba Gateway Financial Solutions"
click at [445, 154] on input "text" at bounding box center [475, 155] width 118 height 16
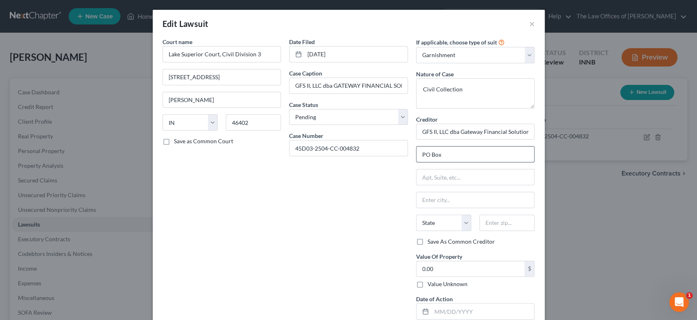
click at [470, 156] on input "PO Box" at bounding box center [475, 155] width 118 height 16
type input "PO Box 3257"
click at [485, 220] on input "text" at bounding box center [506, 223] width 55 height 16
type input "48605"
drag, startPoint x: 363, startPoint y: 240, endPoint x: 372, endPoint y: 239, distance: 9.5
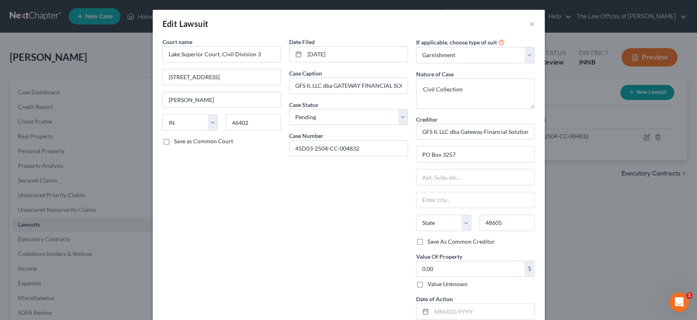
click at [362, 239] on div "Date Filed 04/24/2025 Case Caption GFS II, LLC dba GATEWAY FINANCIAL SOLUTIONS …" at bounding box center [348, 182] width 127 height 289
type input "Saginaw"
select select "23"
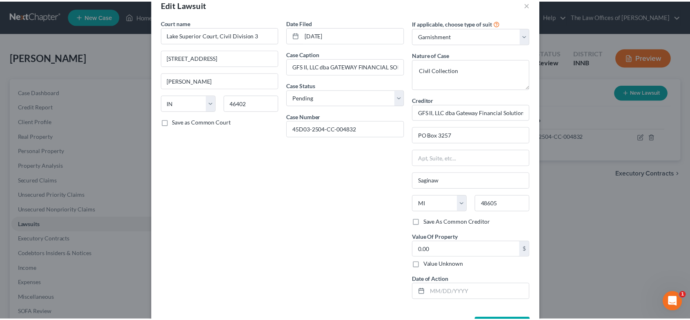
scroll to position [50, 0]
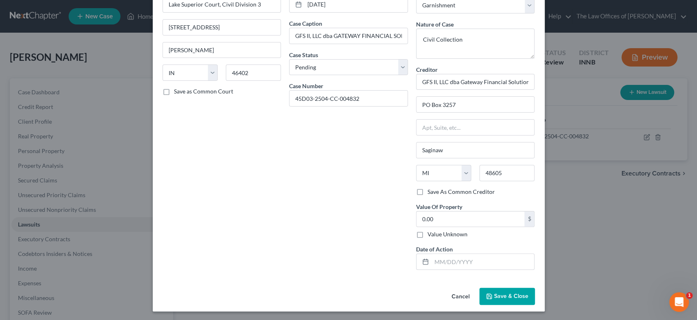
click at [512, 297] on span "Save & Close" at bounding box center [511, 296] width 34 height 7
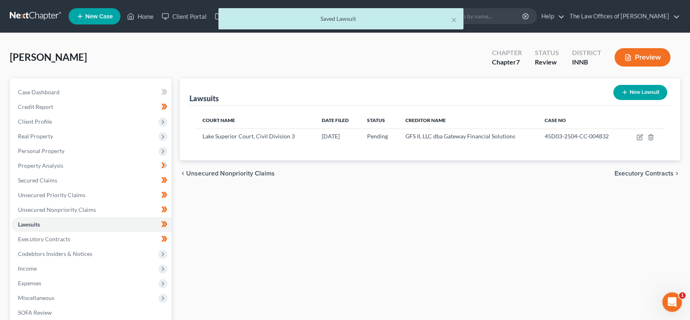
click at [646, 170] on span "Executory Contracts" at bounding box center [643, 173] width 59 height 7
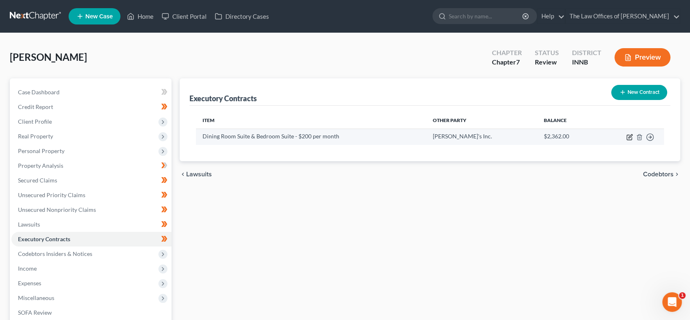
click at [628, 136] on icon "button" at bounding box center [629, 137] width 7 height 7
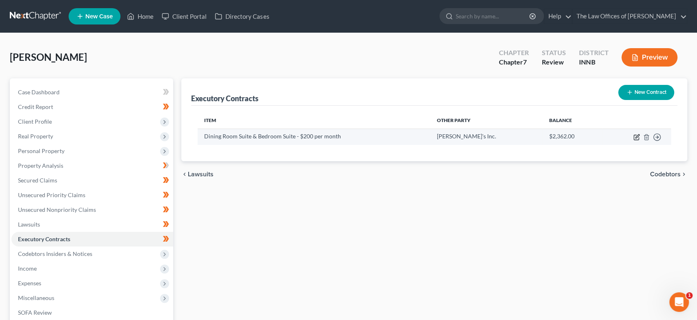
select select "3"
select select "10"
select select "0"
select select "2"
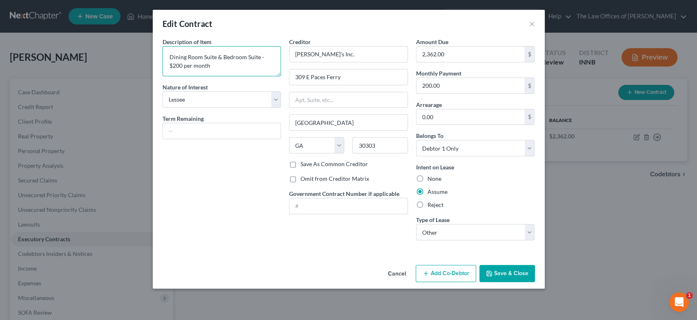
drag, startPoint x: 271, startPoint y: 56, endPoint x: 146, endPoint y: 56, distance: 124.9
click at [151, 55] on div "Edit Contract × Description of non-residential real property * Description of I…" at bounding box center [348, 160] width 697 height 320
click at [184, 64] on textarea "Furniture Lease: $200 per month" at bounding box center [221, 61] width 119 height 30
type textarea "Furniture Lease: $200.00 per month"
click at [518, 268] on button "Save & Close" at bounding box center [507, 273] width 56 height 17
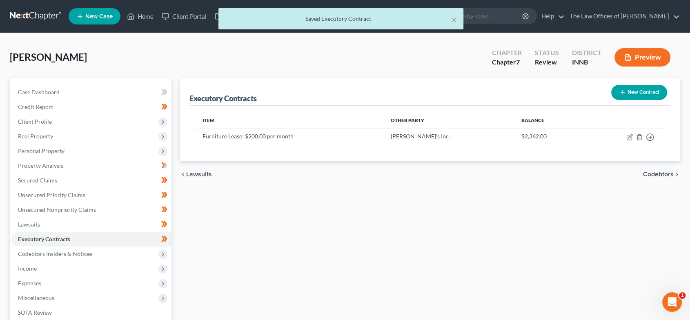
click at [670, 176] on span "Codebtors" at bounding box center [658, 174] width 31 height 7
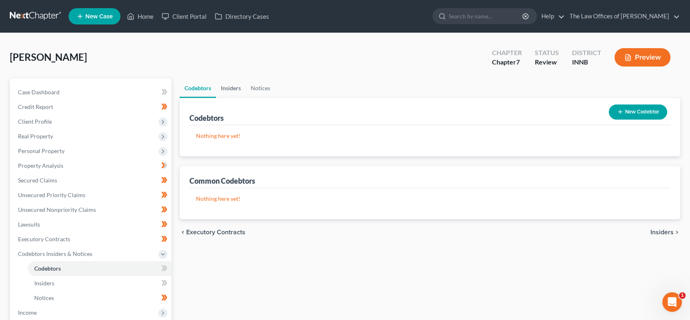
click at [230, 87] on link "Insiders" at bounding box center [231, 88] width 30 height 20
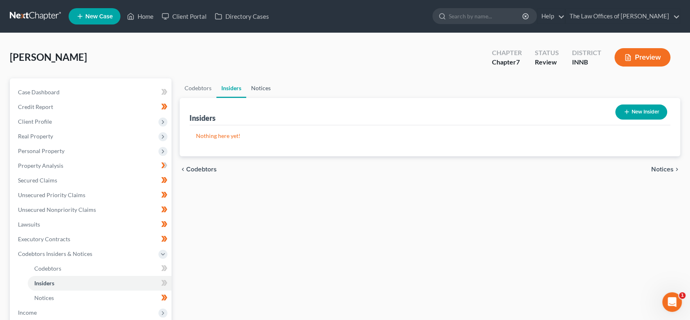
click at [264, 85] on link "Notices" at bounding box center [260, 88] width 29 height 20
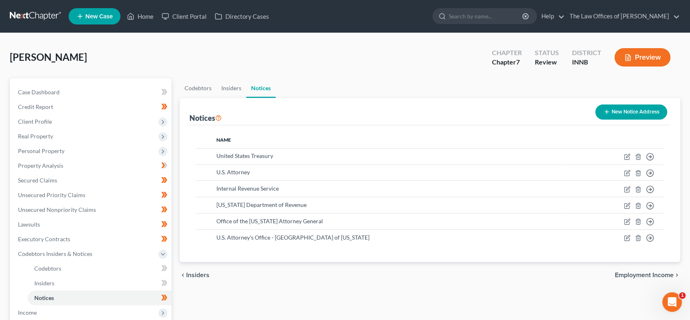
click at [626, 272] on span "Employment Income" at bounding box center [644, 275] width 59 height 7
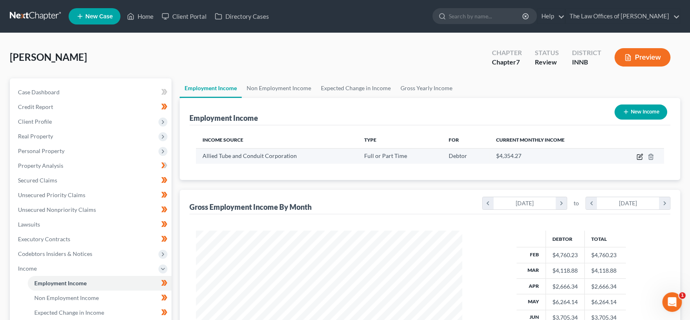
click at [641, 157] on icon "button" at bounding box center [639, 156] width 7 height 7
select select "0"
select select "15"
select select "3"
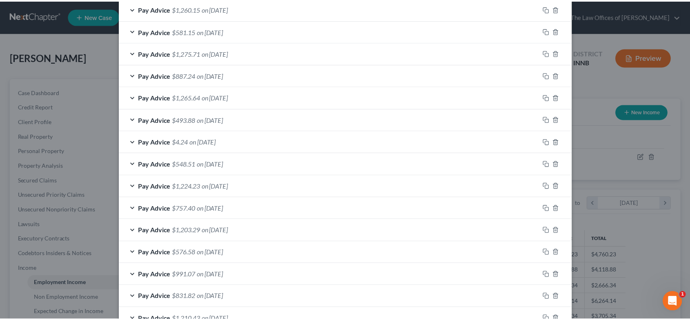
scroll to position [576, 0]
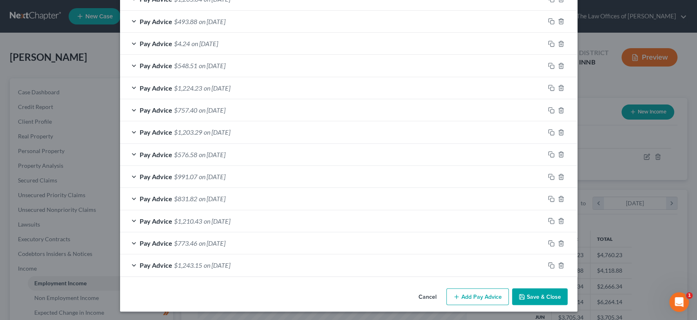
click at [536, 289] on button "Save & Close" at bounding box center [540, 296] width 56 height 17
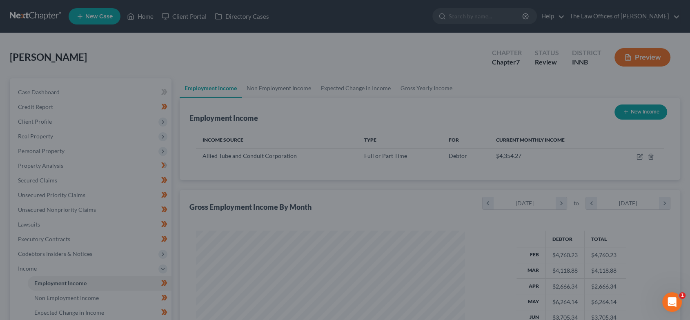
scroll to position [407951, 407814]
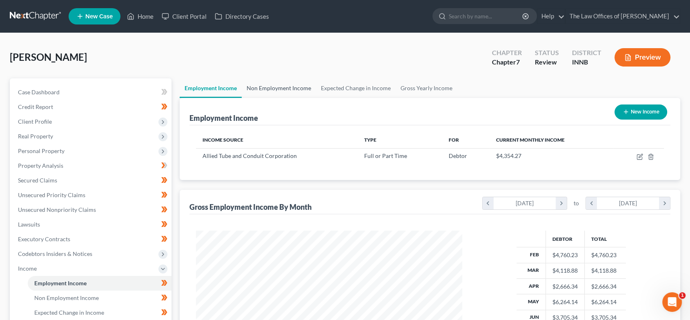
click at [284, 89] on link "Non Employment Income" at bounding box center [279, 88] width 74 height 20
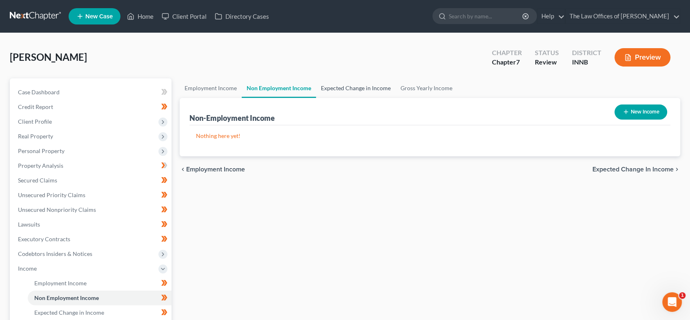
click at [343, 89] on link "Expected Change in Income" at bounding box center [356, 88] width 80 height 20
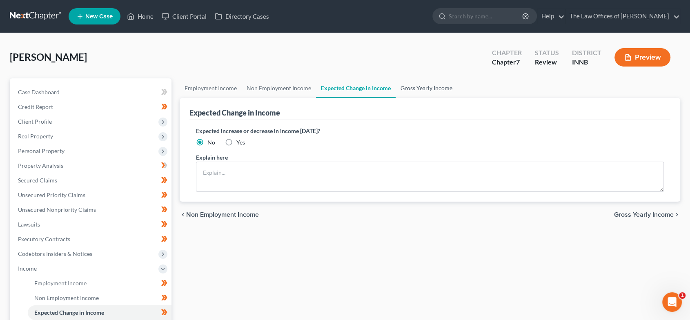
click at [434, 84] on link "Gross Yearly Income" at bounding box center [426, 88] width 62 height 20
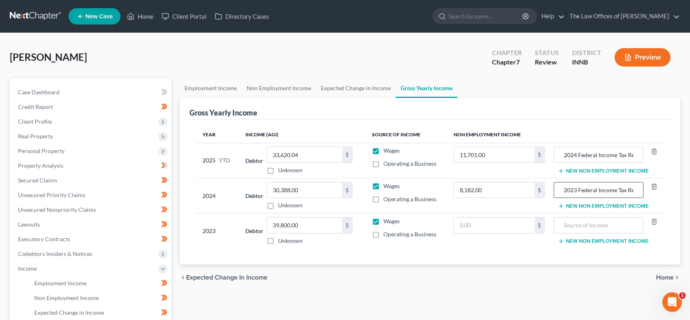
scroll to position [91, 0]
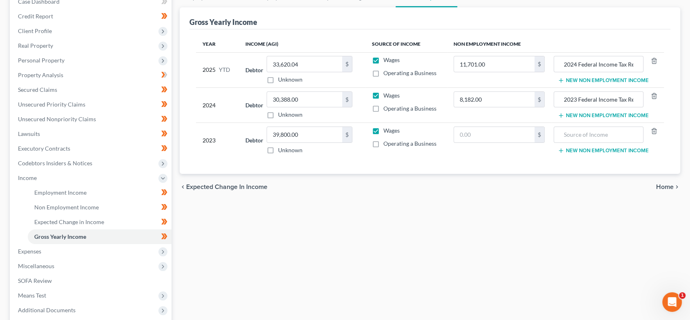
click at [669, 184] on span "Home" at bounding box center [665, 187] width 18 height 7
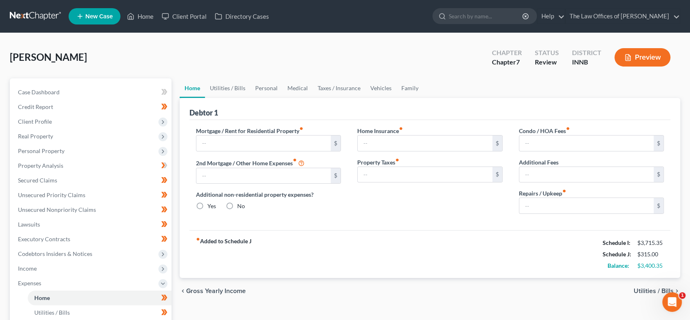
type input "600.00"
type input "0.00"
radio input "true"
type input "0.00"
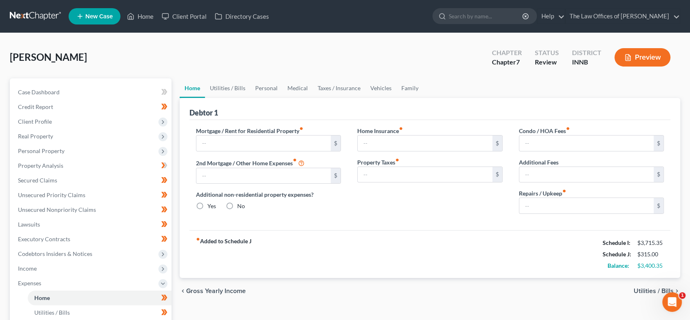
type input "0.00"
type input "10.00"
click at [231, 88] on link "Utilities / Bills" at bounding box center [227, 88] width 45 height 20
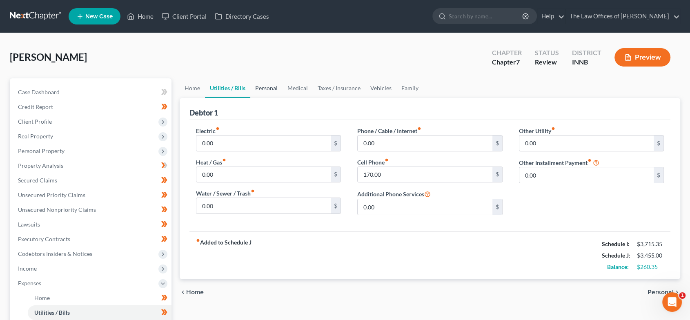
click at [271, 87] on link "Personal" at bounding box center [266, 88] width 32 height 20
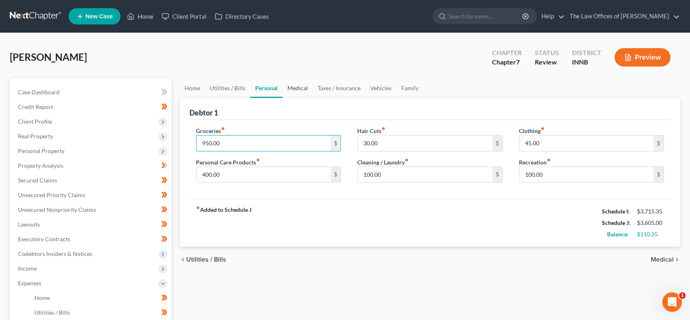
type input "950.00"
click at [294, 89] on link "Medical" at bounding box center [297, 88] width 30 height 20
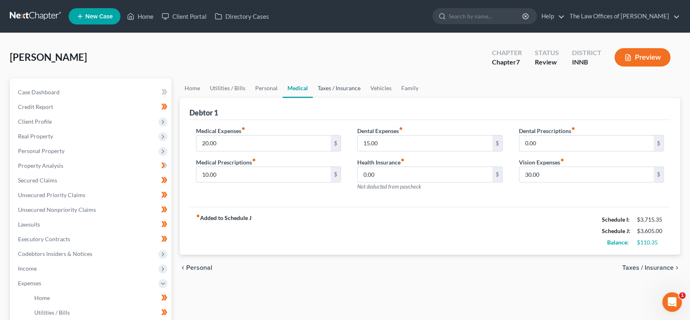
click at [336, 89] on link "Taxes / Insurance" at bounding box center [339, 88] width 53 height 20
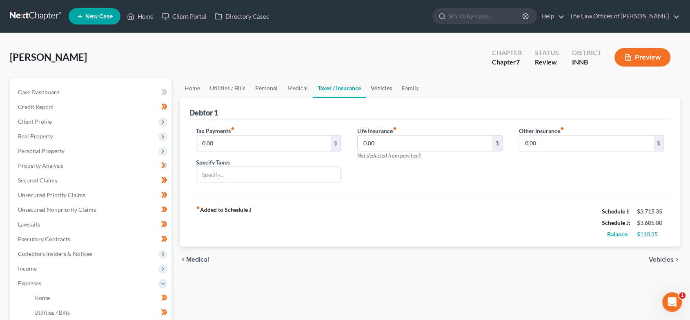
click at [375, 88] on link "Vehicles" at bounding box center [381, 88] width 31 height 20
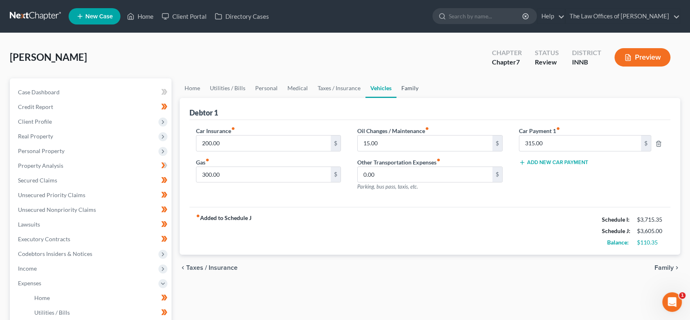
click at [403, 91] on link "Family" at bounding box center [409, 88] width 27 height 20
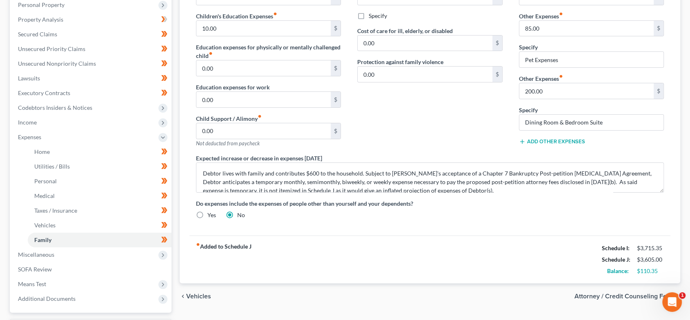
scroll to position [151, 0]
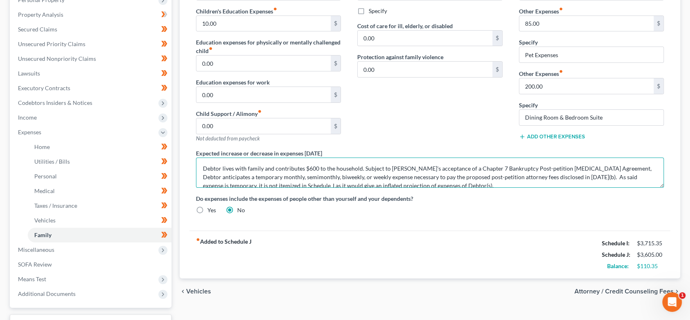
drag, startPoint x: 232, startPoint y: 167, endPoint x: 222, endPoint y: 166, distance: 9.8
click at [222, 166] on textarea "Debtor lives with family and contributes $600 to the household. Subject to Debt…" at bounding box center [430, 173] width 468 height 30
click at [219, 167] on textarea "Debtor lresides with family and contributes $600 to the household. Subject to D…" at bounding box center [430, 173] width 468 height 30
click at [324, 166] on textarea "Debtor resides with family and contributes $600 to the household. Subject to De…" at bounding box center [430, 173] width 468 height 30
click at [396, 167] on textarea "Debtor resides with family and contributes $600.00 a month to the household. Su…" at bounding box center [430, 173] width 468 height 30
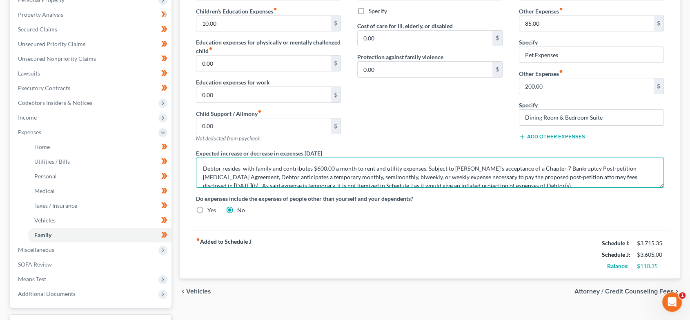
click at [428, 166] on textarea "Debtor resides with family and contributes $600.00 a month to rent and utility …" at bounding box center [430, 173] width 468 height 30
click at [427, 165] on textarea "Debtor resides with family and contributes $600.00 a month to rent and utility …" at bounding box center [430, 173] width 468 height 30
drag, startPoint x: 605, startPoint y: 169, endPoint x: 480, endPoint y: 160, distance: 125.6
click at [425, 165] on textarea "Debtor resides with family and contributes $600.00 a month to rent and utility …" at bounding box center [430, 173] width 468 height 30
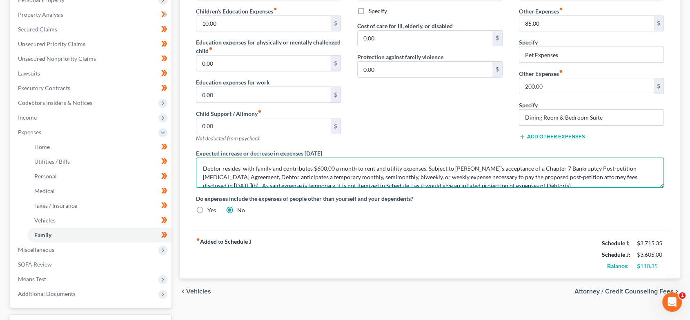
click at [336, 167] on textarea "Debtor resides with family and contributes $600.00 a month to rent and utility …" at bounding box center [430, 173] width 468 height 30
type textarea "Debtor resides with family and contributes $600.00 per month to rent and utilit…"
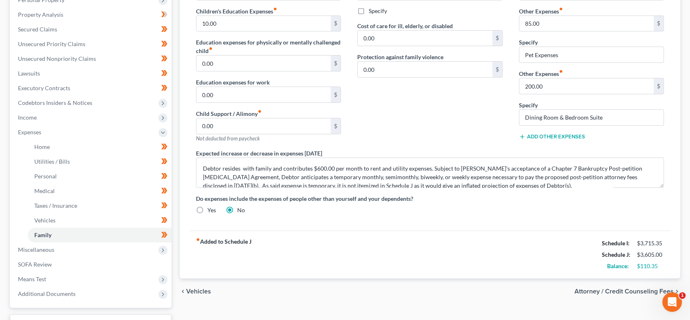
click at [628, 290] on span "Attorney / Credit Counseling Fees" at bounding box center [623, 291] width 99 height 7
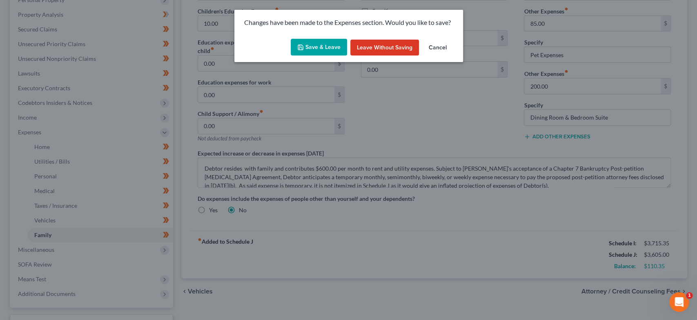
click at [324, 49] on button "Save & Leave" at bounding box center [319, 47] width 56 height 17
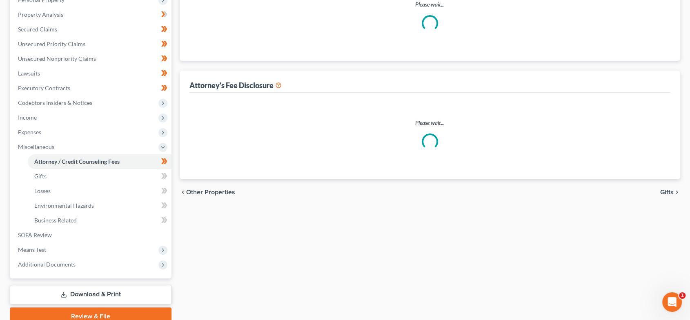
scroll to position [22, 0]
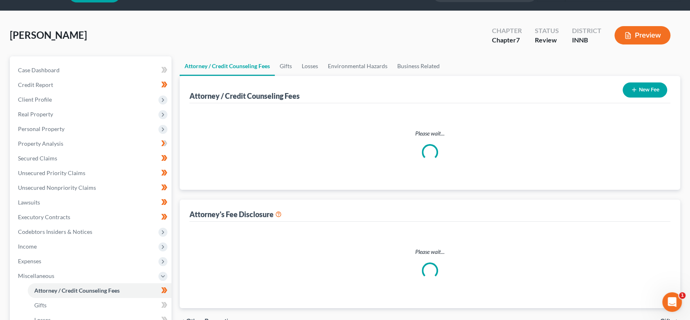
select select "17"
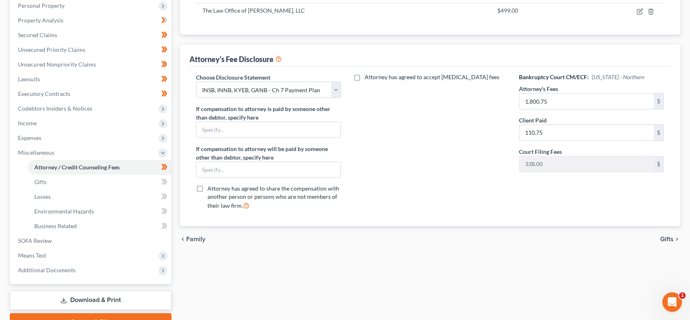
scroll to position [187, 0]
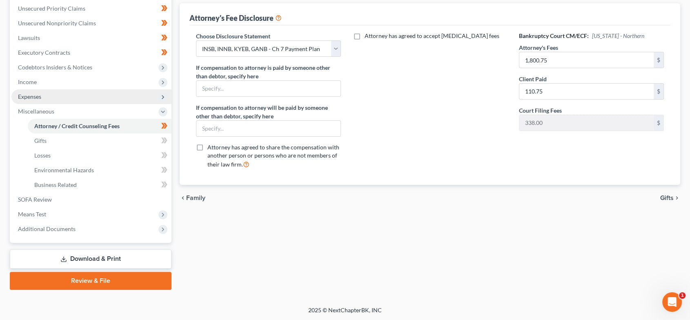
click at [79, 98] on span "Expenses" at bounding box center [91, 96] width 160 height 15
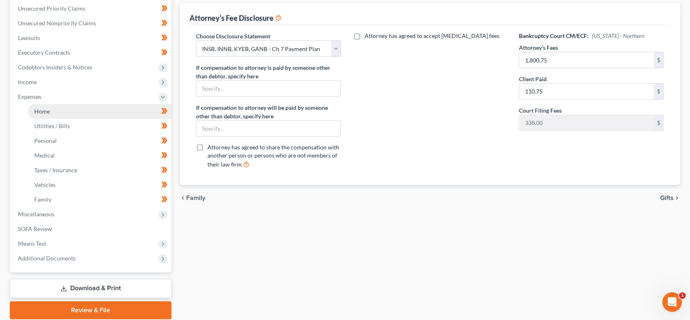
click at [77, 110] on link "Home" at bounding box center [100, 111] width 144 height 15
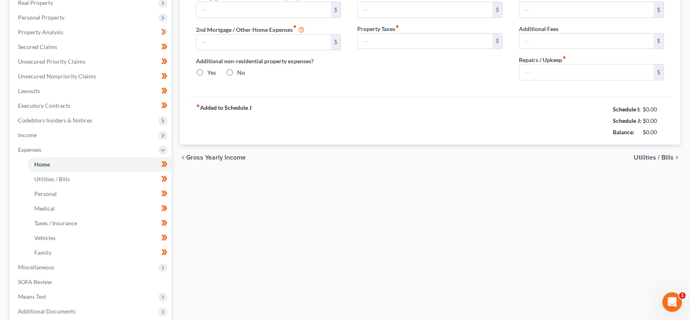
type input "600.00"
type input "0.00"
radio input "true"
type input "0.00"
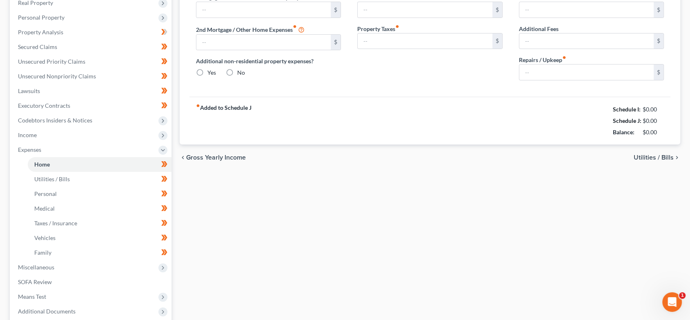
type input "0.00"
type input "10.00"
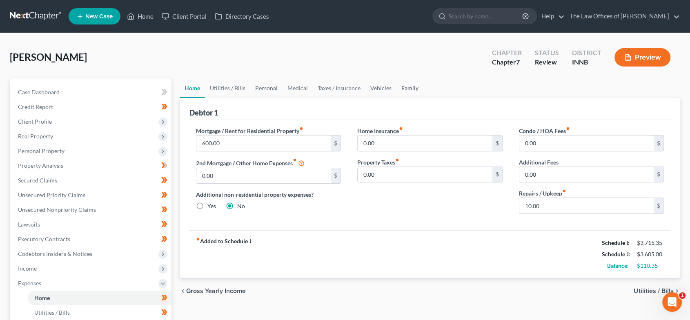
click at [410, 90] on link "Family" at bounding box center [409, 88] width 27 height 20
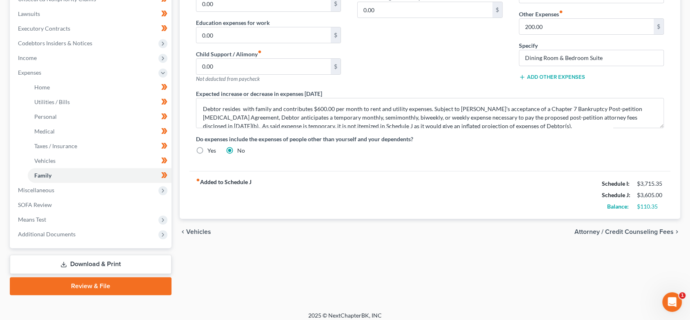
scroll to position [211, 0]
click at [623, 231] on span "Attorney / Credit Counseling Fees" at bounding box center [623, 231] width 99 height 7
select select "17"
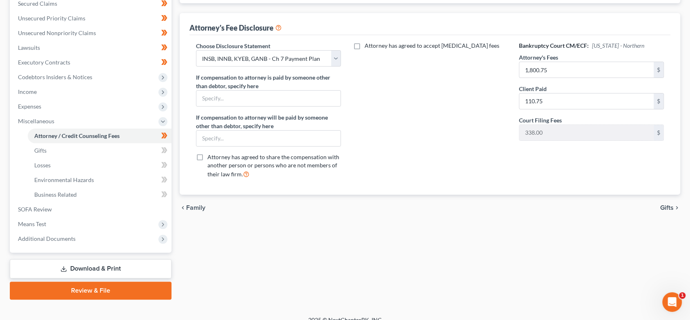
scroll to position [187, 0]
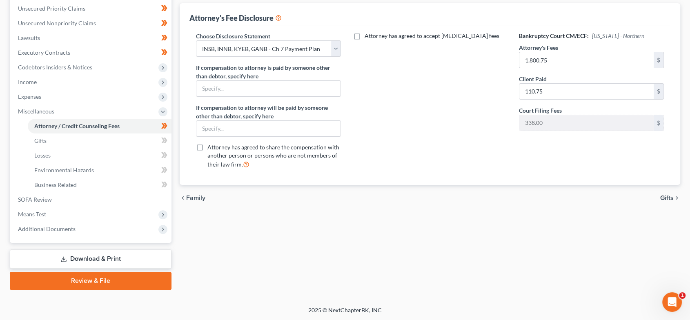
click at [198, 197] on span "Family" at bounding box center [195, 198] width 19 height 7
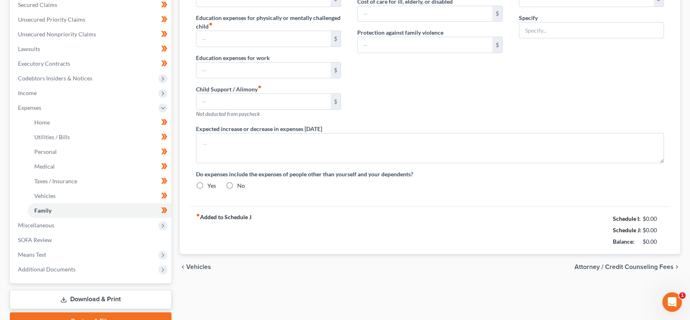
type input "0.00"
type input "10.00"
type input "0.00"
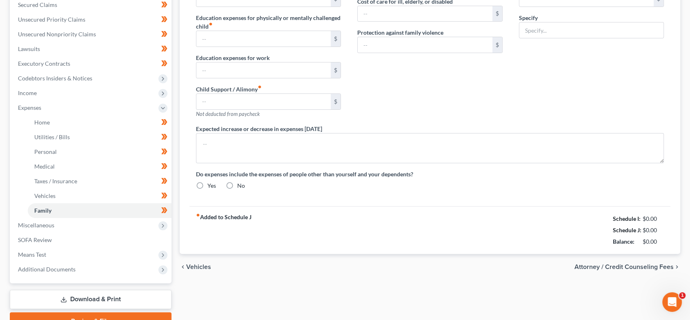
type input "0.00"
type input "85.00"
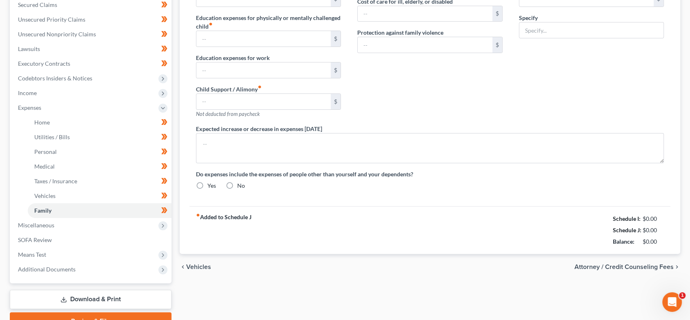
type input "Pet Expenses"
type textarea "Debtor resides with family and contributes $600.00 per month to rent and utilit…"
radio input "true"
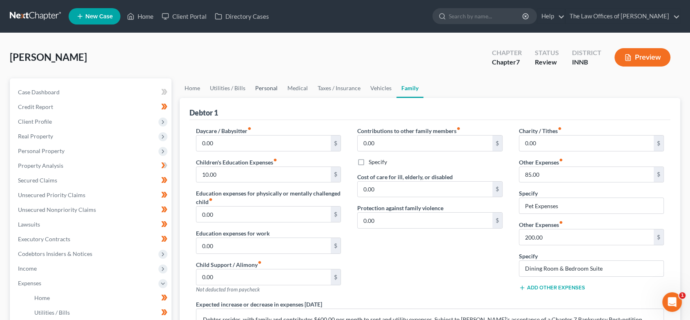
click at [269, 87] on link "Personal" at bounding box center [266, 88] width 32 height 20
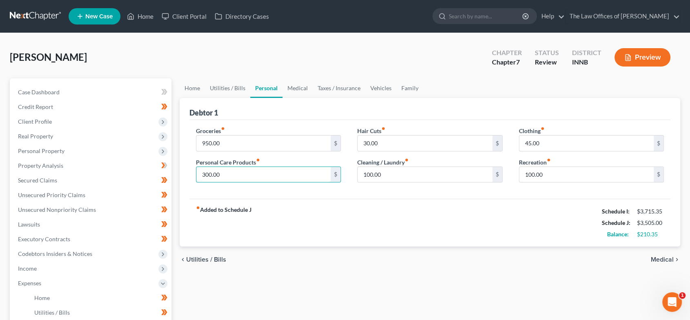
drag, startPoint x: 240, startPoint y: 173, endPoint x: 194, endPoint y: 173, distance: 46.1
click at [180, 173] on div "Debtor 1 Groceries fiber_manual_record 950.00 $ Personal Care Products fiber_ma…" at bounding box center [430, 172] width 501 height 149
type input "300.00"
click at [392, 174] on input "100.00" at bounding box center [424, 175] width 135 height 16
type input "3"
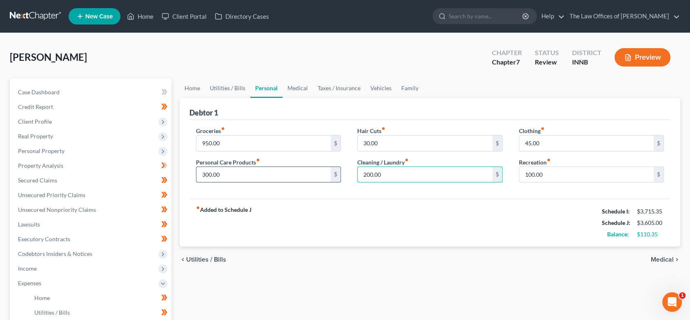
type input "200.00"
click at [274, 169] on input "300.00" at bounding box center [263, 175] width 135 height 16
type input "200.00"
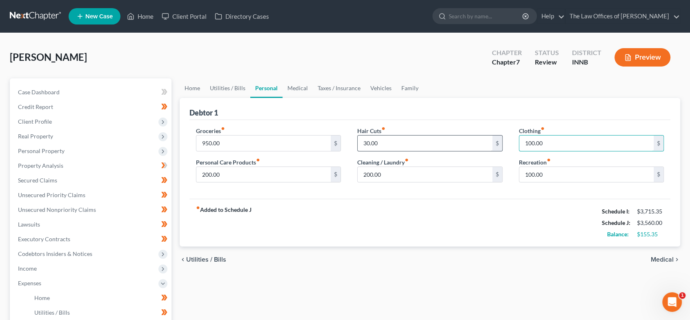
type input "100.00"
click at [389, 143] on input "30.00" at bounding box center [424, 143] width 135 height 16
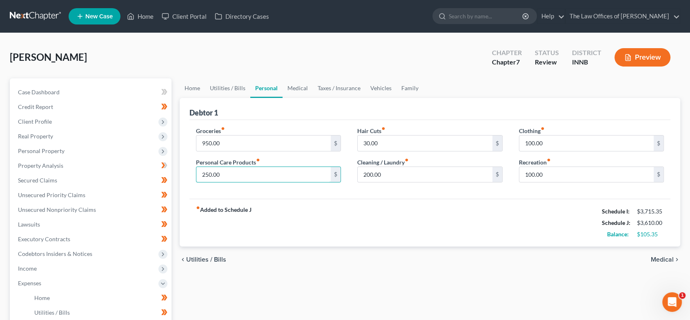
type input "250.00"
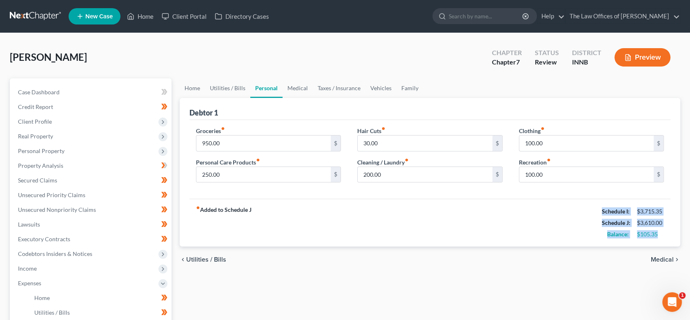
drag, startPoint x: 662, startPoint y: 235, endPoint x: 600, endPoint y: 212, distance: 66.8
click at [602, 212] on div "Schedule I: $3,715.35 Schedule J: $3,610.00 Balance: $105.35" at bounding box center [633, 223] width 62 height 34
copy div "Schedule I: $3,715.35 Schedule J: $3,610.00 Balance: $105.35"
drag, startPoint x: 404, startPoint y: 87, endPoint x: 464, endPoint y: 151, distance: 88.0
click at [404, 87] on link "Family" at bounding box center [409, 88] width 27 height 20
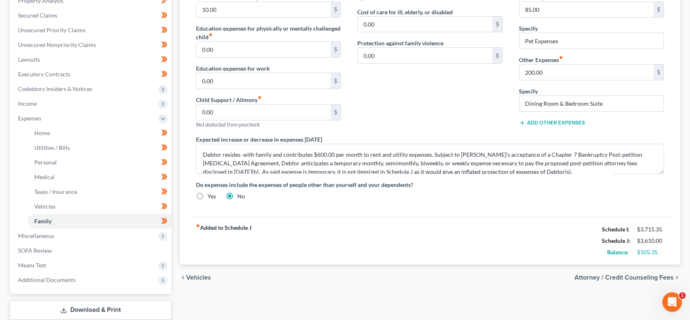
scroll to position [181, 0]
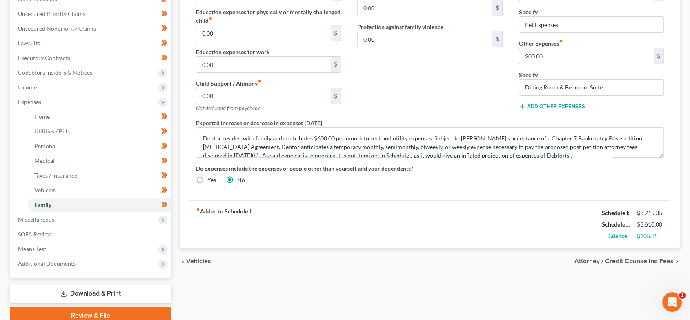
click at [627, 258] on span "Attorney / Credit Counseling Fees" at bounding box center [623, 261] width 99 height 7
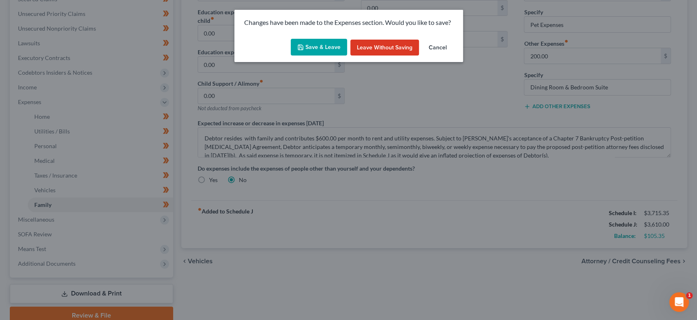
click at [320, 47] on button "Save & Leave" at bounding box center [319, 47] width 56 height 17
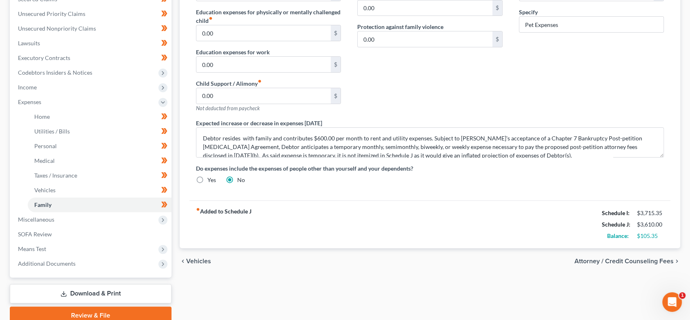
select select "17"
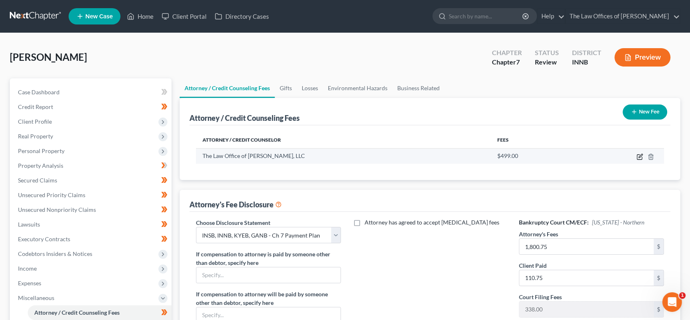
click at [637, 155] on icon "button" at bounding box center [639, 157] width 5 height 5
select select "15"
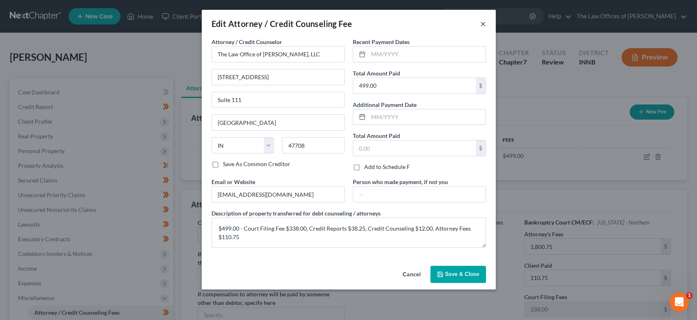
click at [481, 23] on button "×" at bounding box center [483, 24] width 6 height 10
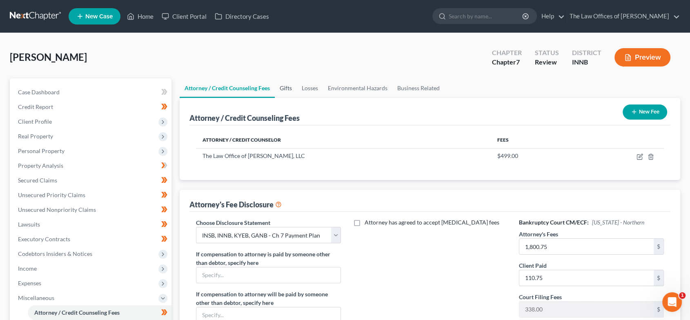
click at [281, 87] on link "Gifts" at bounding box center [286, 88] width 22 height 20
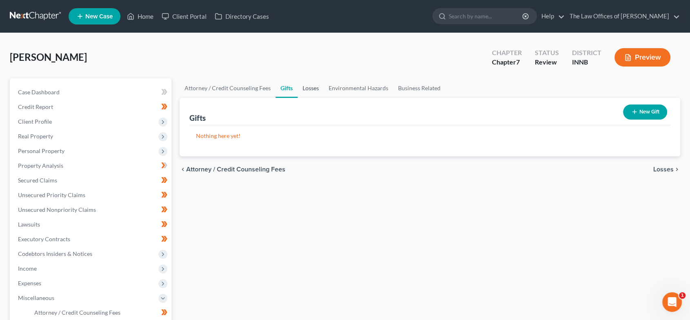
click at [317, 89] on link "Losses" at bounding box center [311, 88] width 26 height 20
click at [353, 89] on link "Environmental Hazards" at bounding box center [358, 88] width 69 height 20
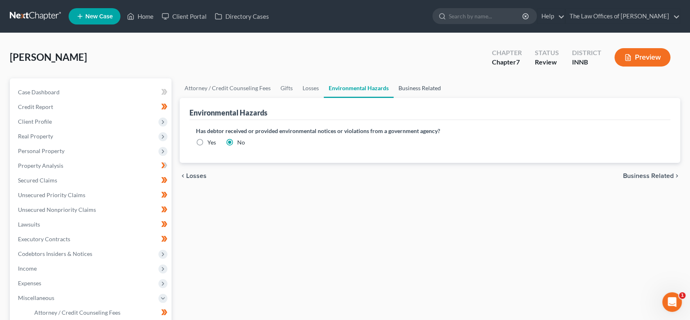
click at [417, 89] on link "Business Related" at bounding box center [419, 88] width 52 height 20
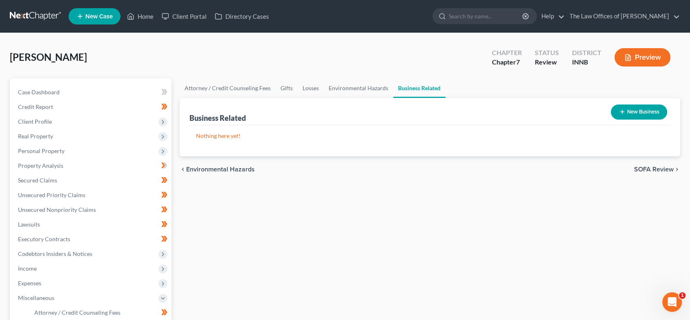
click at [652, 169] on span "SOFA Review" at bounding box center [654, 169] width 40 height 7
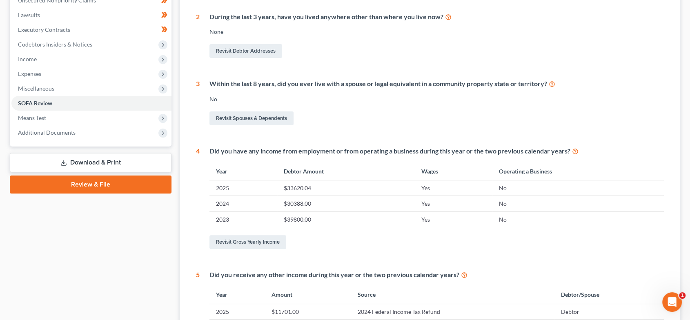
scroll to position [181, 0]
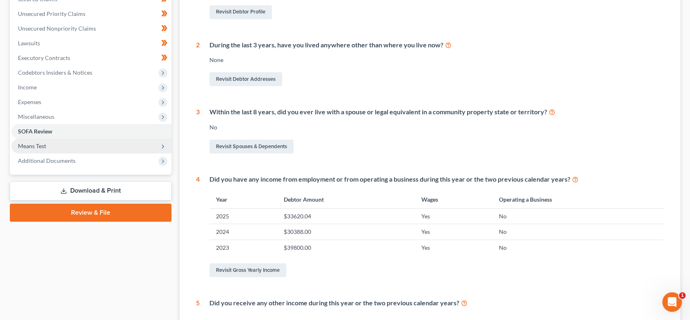
click at [90, 144] on span "Means Test" at bounding box center [91, 146] width 160 height 15
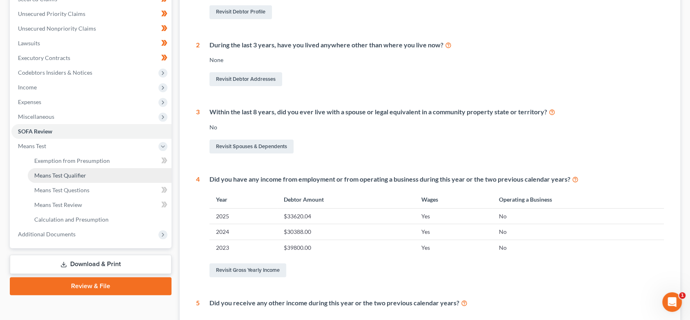
click at [82, 173] on span "Means Test Qualifier" at bounding box center [60, 175] width 52 height 7
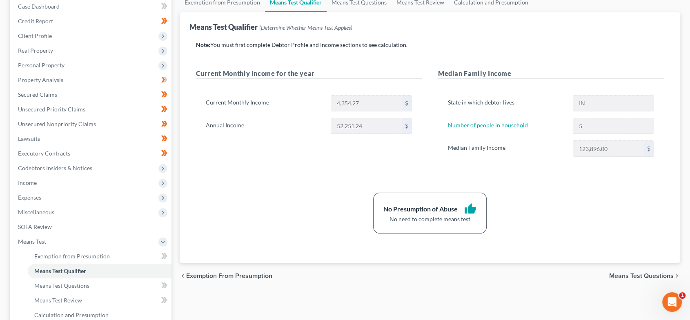
scroll to position [121, 0]
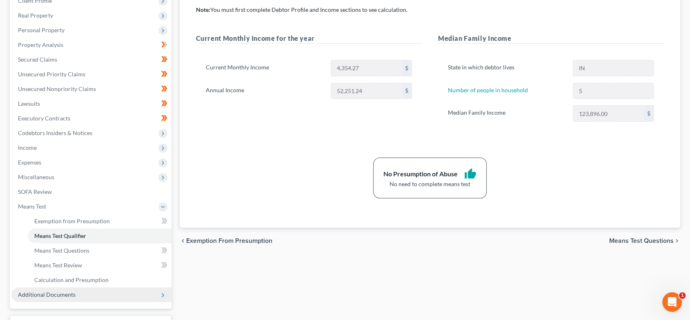
click at [107, 295] on span "Additional Documents" at bounding box center [91, 294] width 160 height 15
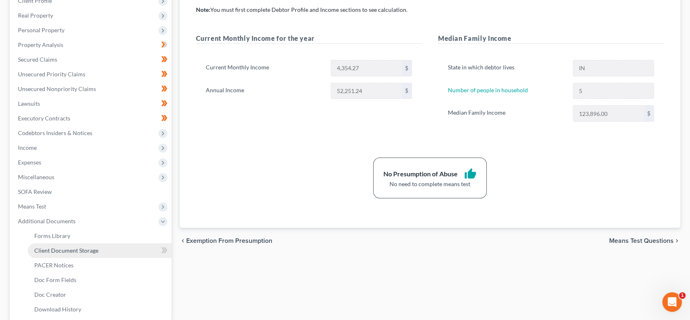
click at [110, 251] on link "Client Document Storage" at bounding box center [100, 250] width 144 height 15
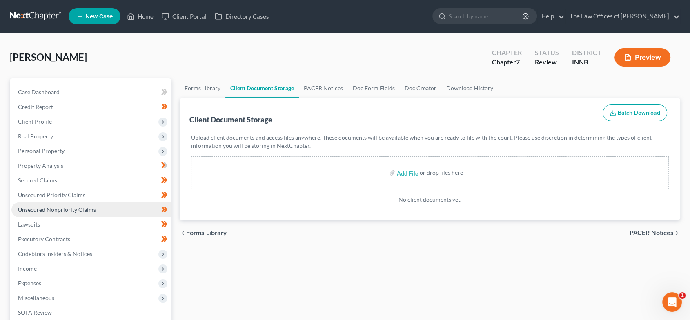
click at [74, 203] on link "Unsecured Nonpriority Claims" at bounding box center [91, 209] width 160 height 15
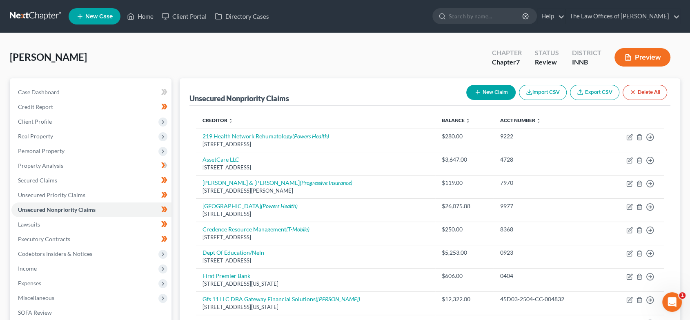
click at [490, 88] on button "New Claim" at bounding box center [490, 92] width 49 height 15
select select "0"
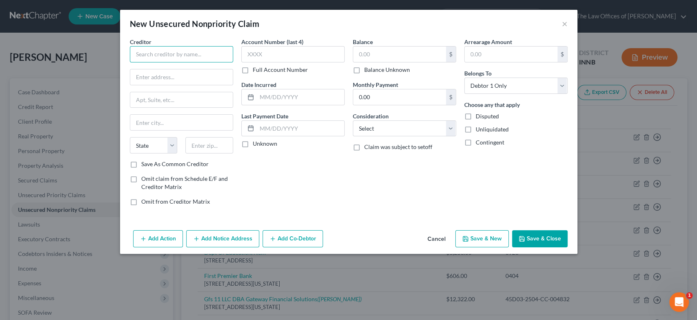
click at [183, 58] on input "text" at bounding box center [181, 54] width 103 height 16
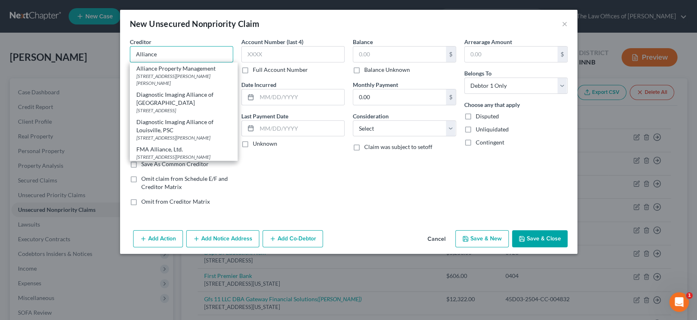
type input "Alliance"
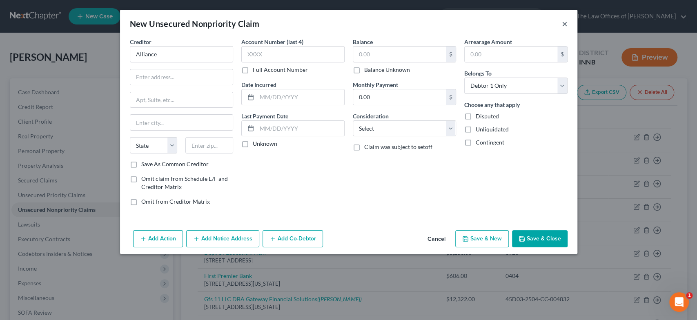
click at [566, 23] on button "×" at bounding box center [565, 24] width 6 height 10
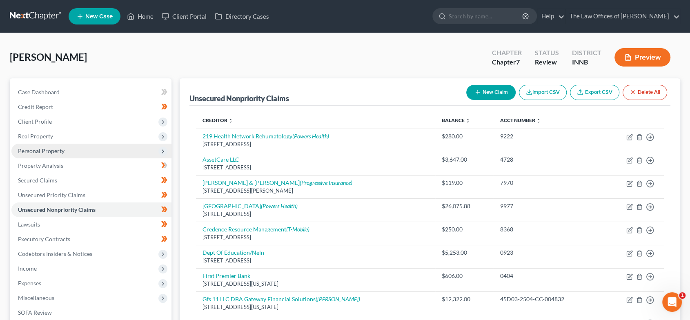
click at [64, 147] on span "Personal Property" at bounding box center [91, 151] width 160 height 15
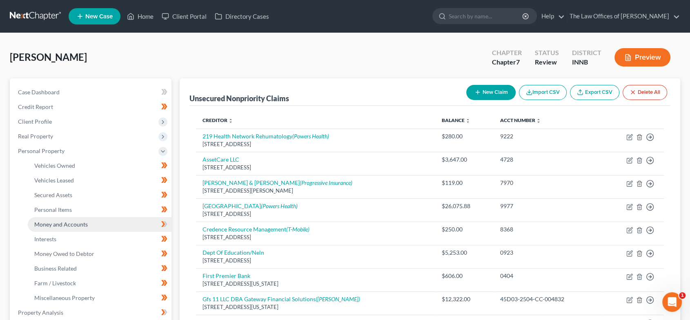
click at [82, 224] on span "Money and Accounts" at bounding box center [60, 224] width 53 height 7
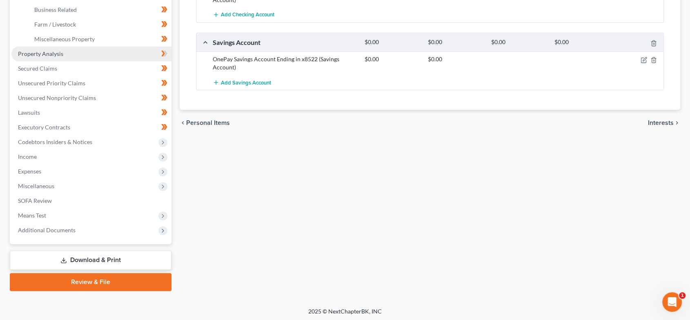
scroll to position [260, 0]
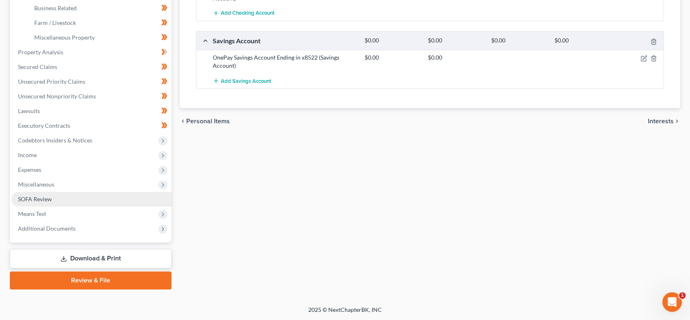
click at [65, 204] on link "SOFA Review" at bounding box center [91, 199] width 160 height 15
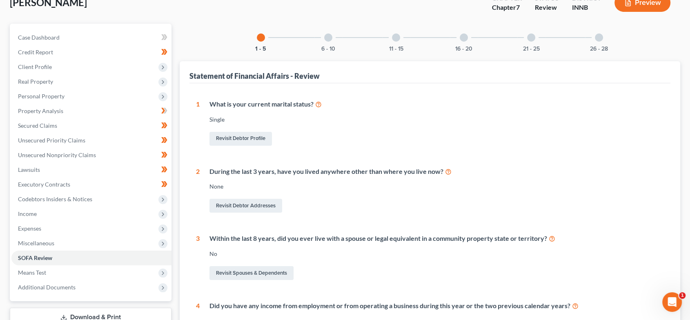
scroll to position [32, 0]
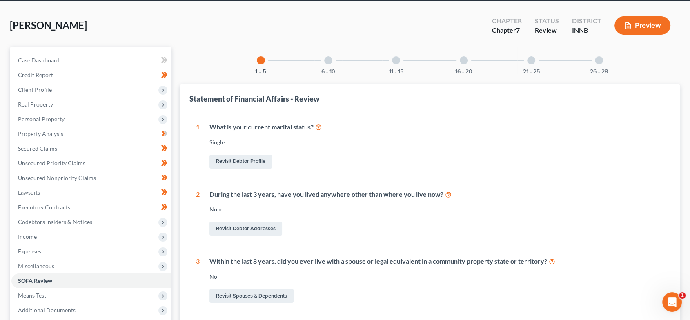
click at [326, 62] on div at bounding box center [328, 60] width 8 height 8
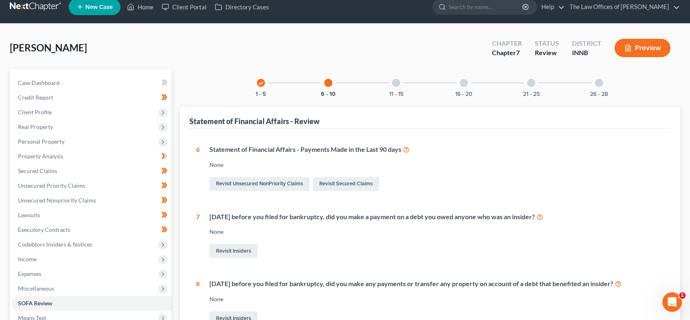
scroll to position [6, 0]
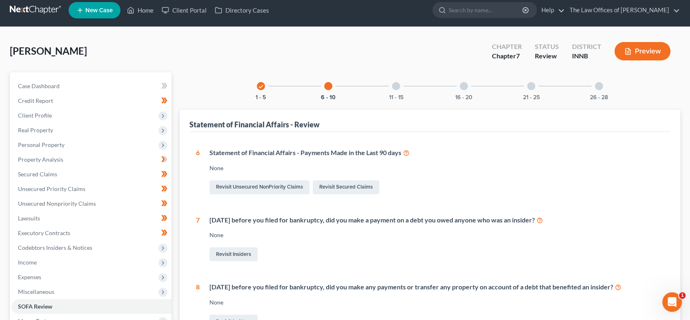
click at [391, 84] on div "11 - 15" at bounding box center [396, 86] width 28 height 28
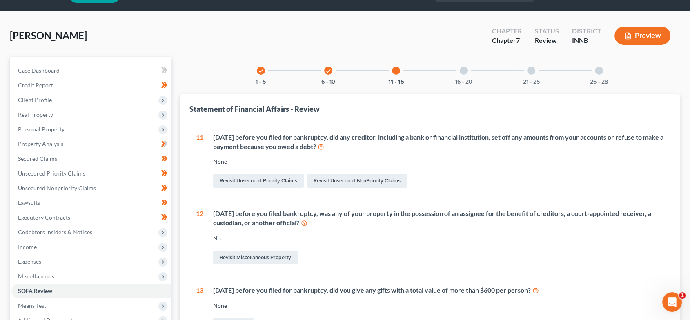
scroll to position [0, 0]
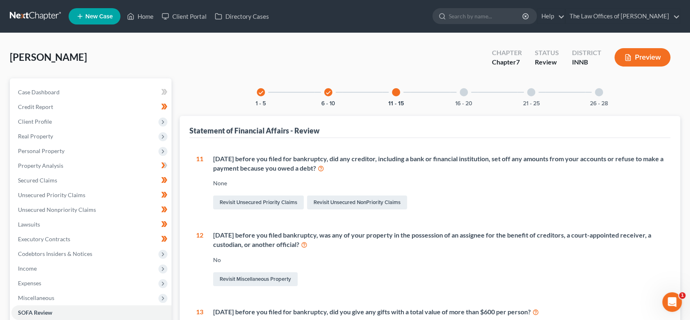
click at [467, 87] on div "16 - 20" at bounding box center [464, 92] width 28 height 28
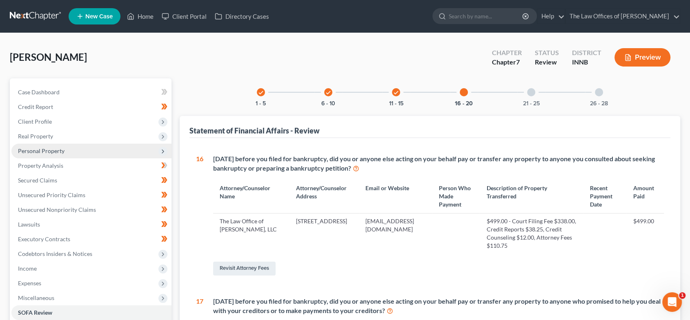
click at [60, 153] on span "Personal Property" at bounding box center [41, 150] width 47 height 7
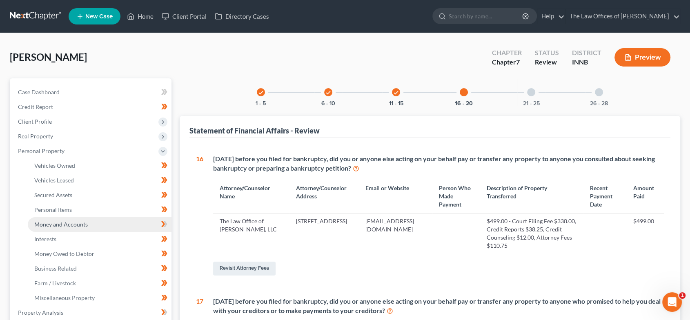
click at [70, 224] on span "Money and Accounts" at bounding box center [60, 224] width 53 height 7
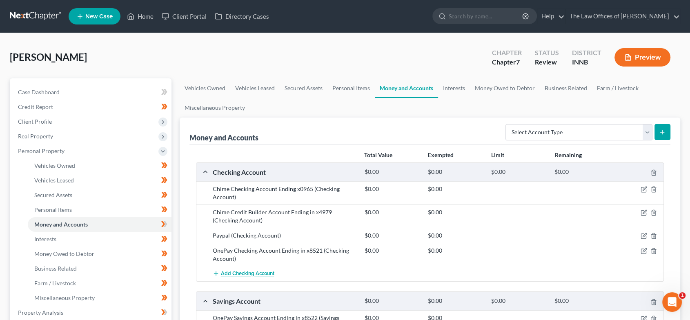
click at [253, 273] on span "Add Checking Account" at bounding box center [247, 274] width 53 height 7
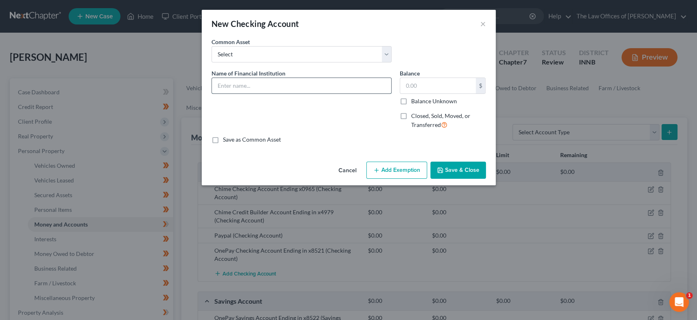
click at [261, 83] on input "text" at bounding box center [301, 86] width 179 height 16
click at [248, 85] on input "Centier" at bounding box center [301, 86] width 179 height 16
type input "Centier Account Ending In x9543"
click at [411, 115] on label "Closed, Sold, Moved, or Transferred" at bounding box center [448, 121] width 75 height 18
click at [414, 115] on input "Closed, Sold, Moved, or Transferred" at bounding box center [416, 114] width 5 height 5
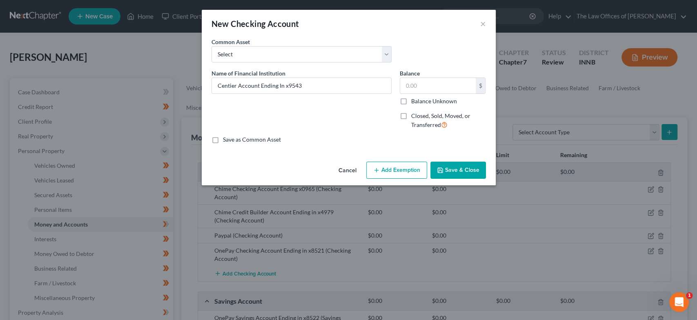
checkbox input "true"
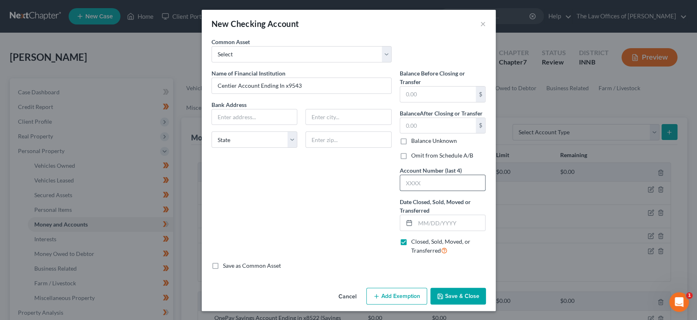
click at [429, 187] on input "text" at bounding box center [442, 183] width 85 height 16
type input "9543"
click at [430, 222] on input "text" at bounding box center [450, 223] width 70 height 16
type input "5/20/25"
click at [411, 155] on label "Omit from Schedule A/B" at bounding box center [442, 155] width 62 height 8
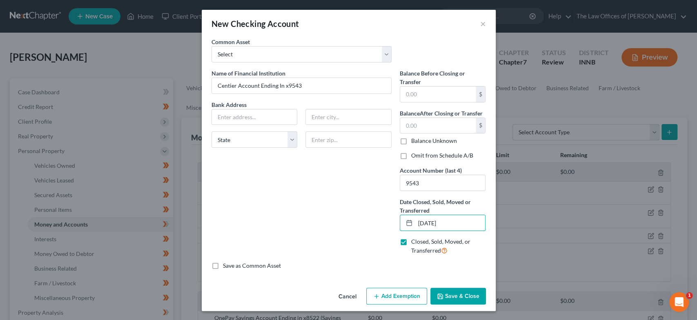
click at [414, 155] on input "Omit from Schedule A/B" at bounding box center [416, 153] width 5 height 5
checkbox input "true"
drag, startPoint x: 231, startPoint y: 87, endPoint x: 346, endPoint y: 118, distance: 119.1
click at [231, 87] on input "Centier Account Ending In x9543" at bounding box center [301, 86] width 179 height 16
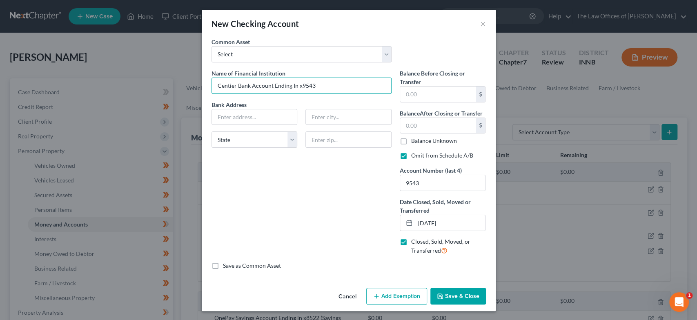
type input "Centier Bank Account Ending In x9543"
click at [446, 291] on button "Save & Close" at bounding box center [458, 296] width 56 height 17
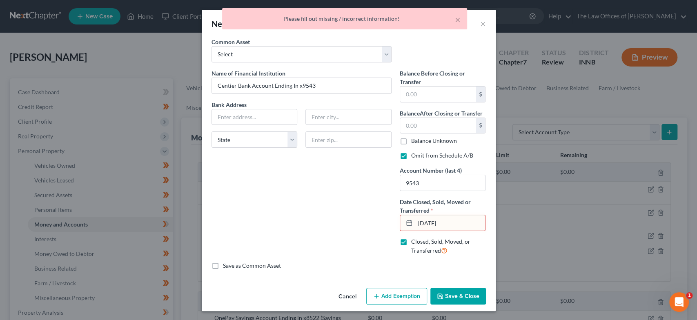
click at [415, 223] on input "5/20/25" at bounding box center [450, 223] width 70 height 16
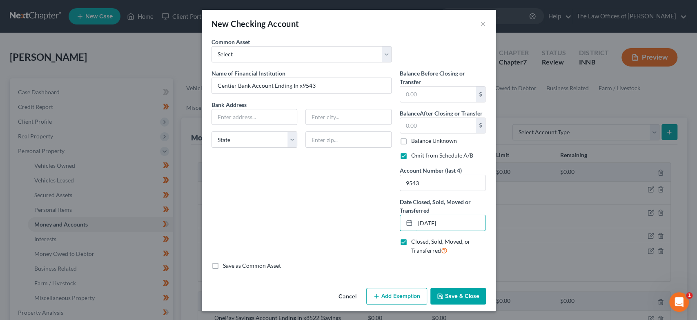
type input "05/20/2025"
click at [460, 292] on button "Save & Close" at bounding box center [458, 296] width 56 height 17
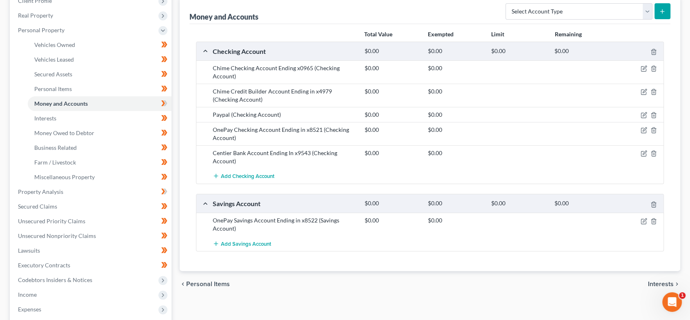
scroll to position [181, 0]
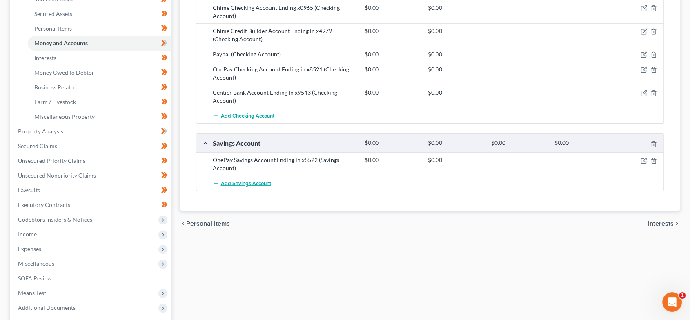
click at [266, 184] on span "Add Savings Account" at bounding box center [246, 183] width 50 height 7
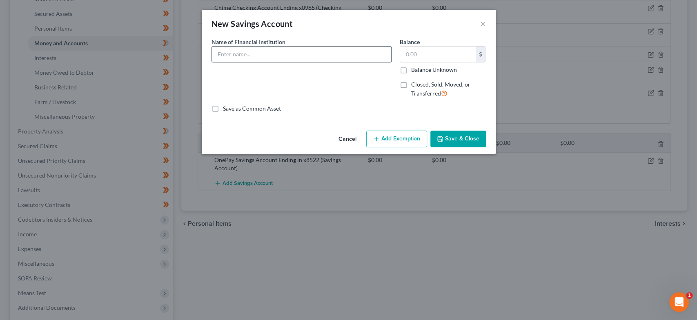
click at [310, 57] on input "text" at bounding box center [301, 55] width 179 height 16
type input "Centier Bank Account Ending in x3654"
click at [457, 140] on button "Save & Close" at bounding box center [458, 139] width 56 height 17
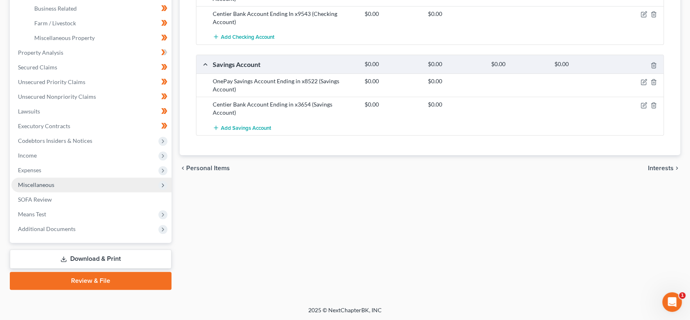
scroll to position [260, 0]
drag, startPoint x: 47, startPoint y: 169, endPoint x: 56, endPoint y: 179, distance: 13.0
click at [47, 169] on span "Expenses" at bounding box center [91, 169] width 160 height 15
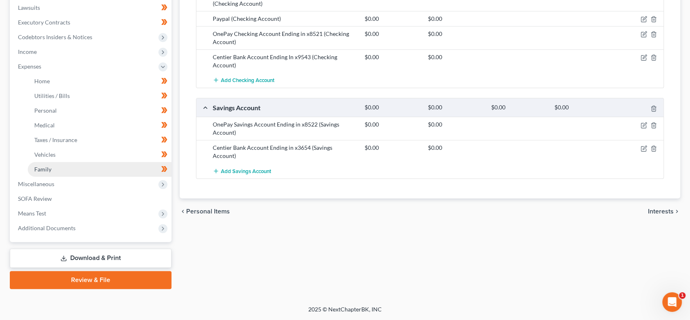
scroll to position [216, 0]
click at [48, 169] on span "Family" at bounding box center [42, 170] width 17 height 7
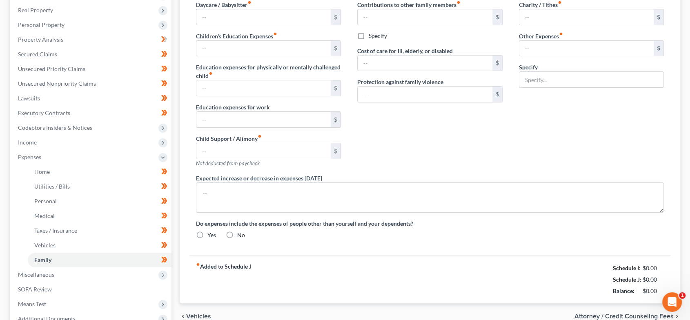
type input "0.00"
type input "10.00"
type input "0.00"
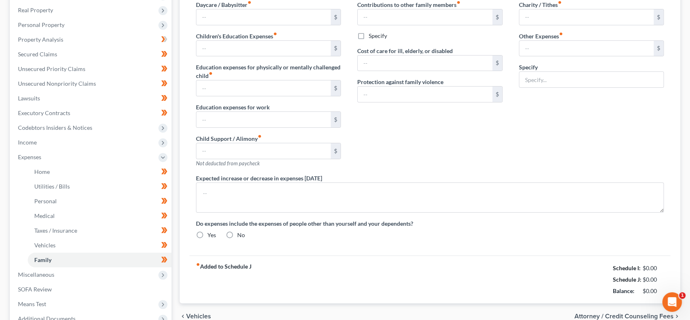
type input "0.00"
type input "85.00"
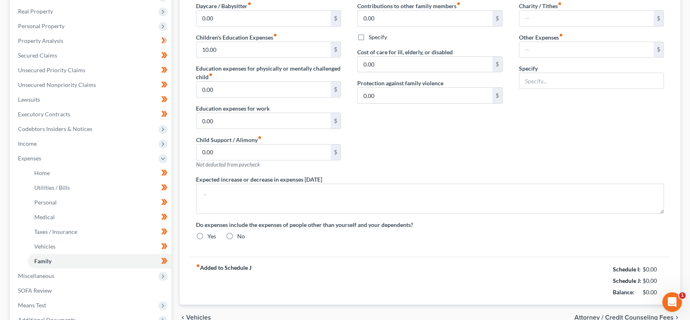
type input "Pet Expenses"
type textarea "Debtor resides with family and contributes $600.00 per month to rent and utilit…"
radio input "true"
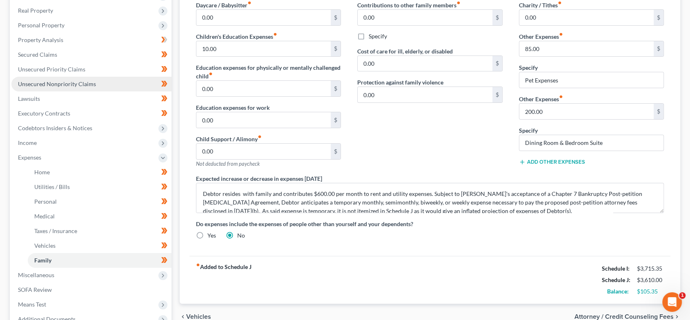
scroll to position [125, 0]
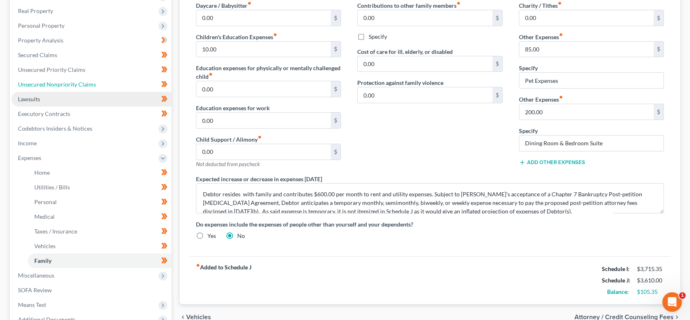
click at [59, 78] on link "Unsecured Nonpriority Claims" at bounding box center [91, 84] width 160 height 15
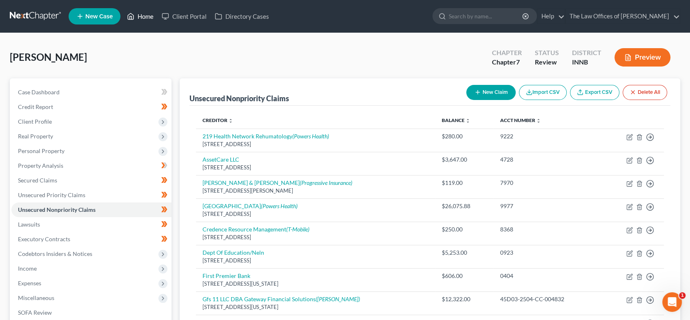
click at [143, 15] on link "Home" at bounding box center [140, 16] width 35 height 15
